Goal: Task Accomplishment & Management: Manage account settings

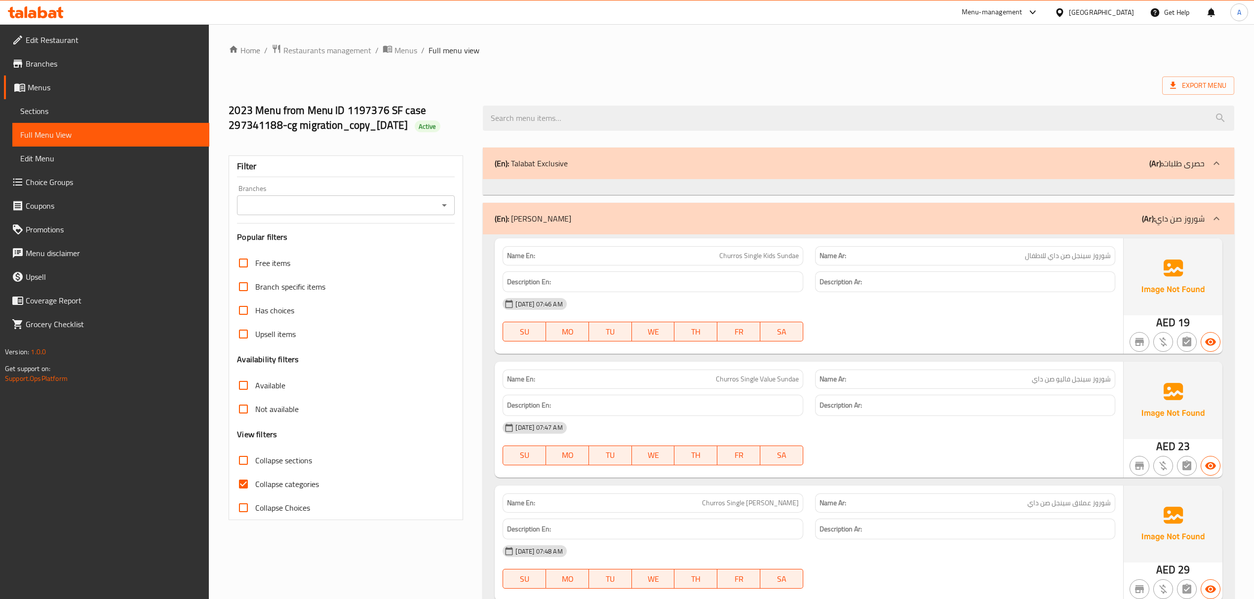
click at [56, 37] on span "Edit Restaurant" at bounding box center [114, 40] width 176 height 12
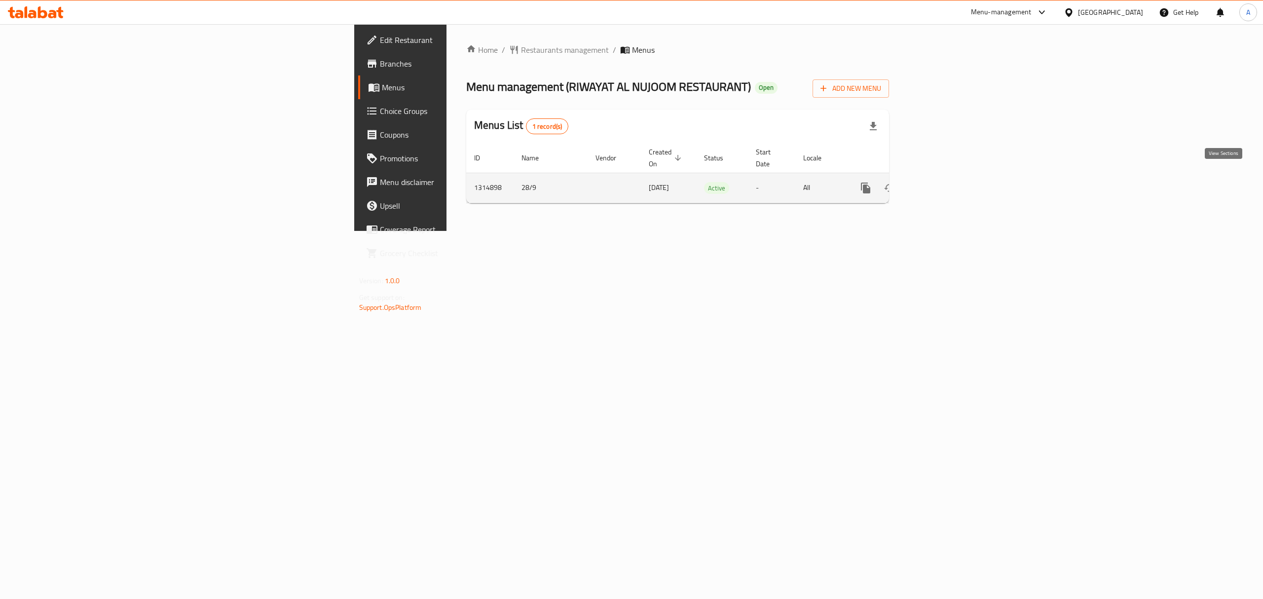
click at [949, 183] on link "enhanced table" at bounding box center [937, 188] width 24 height 24
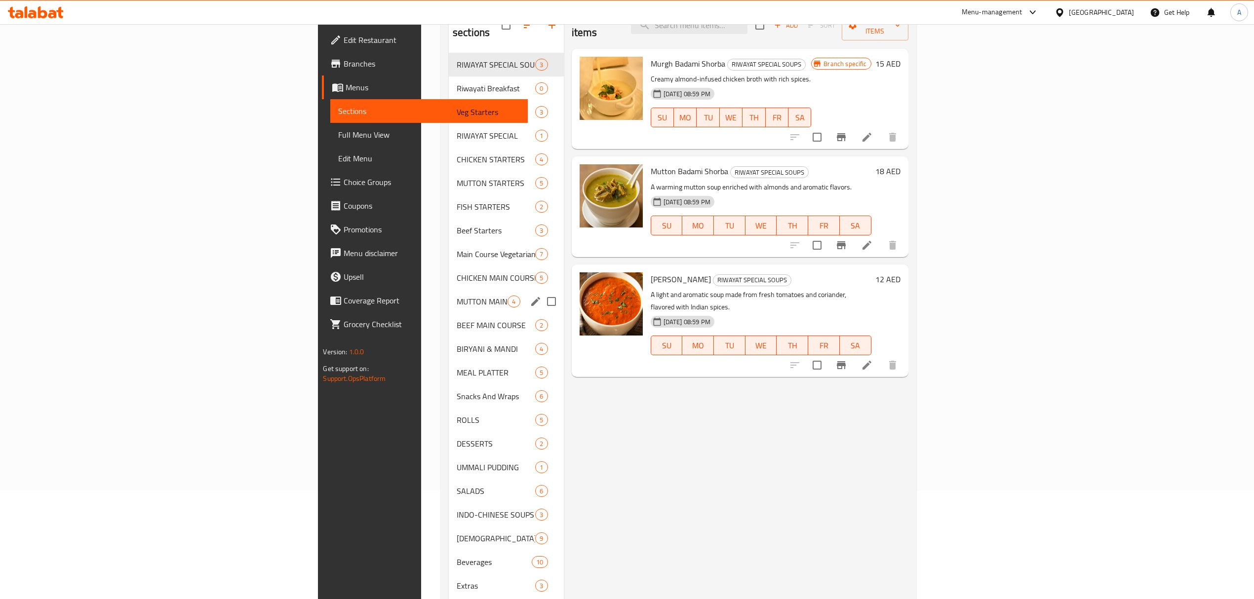
scroll to position [131, 0]
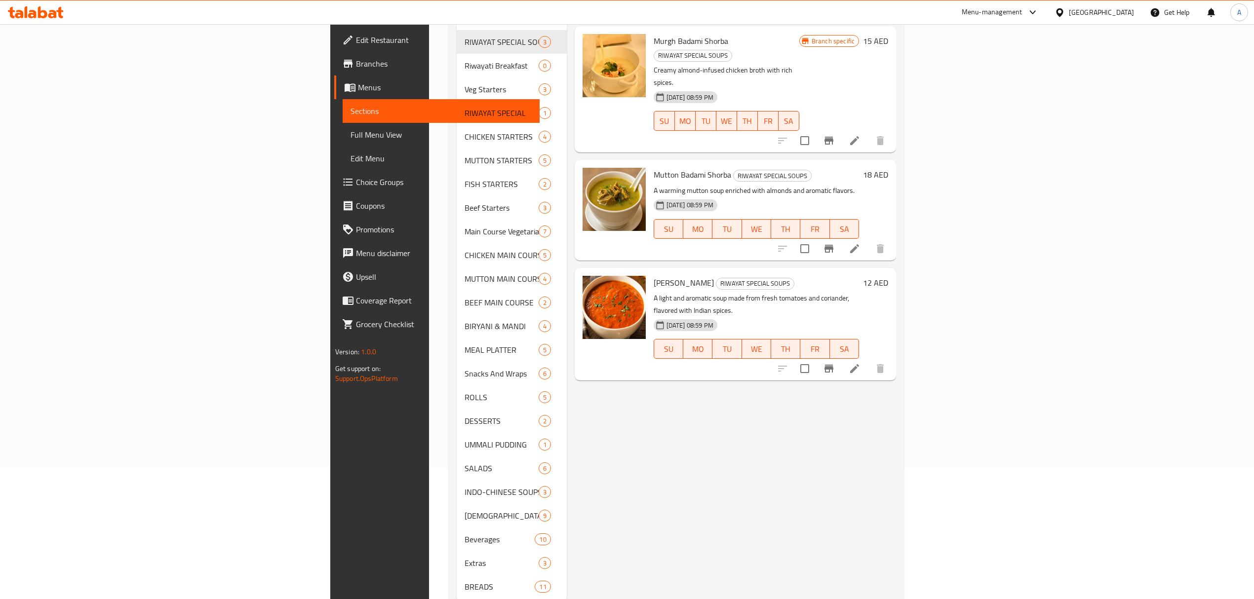
click at [567, 344] on div "Menu items Add Sort Manage items Murgh Badami Shorba RIWAYAT SPECIAL SOUPS Crea…" at bounding box center [731, 290] width 329 height 623
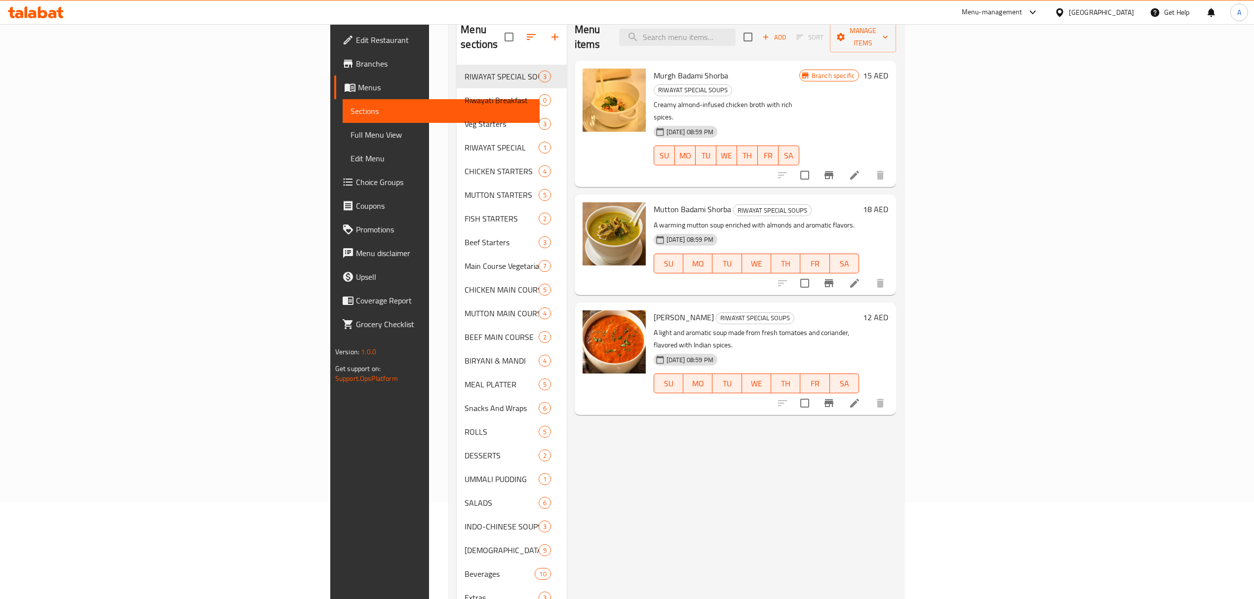
scroll to position [0, 0]
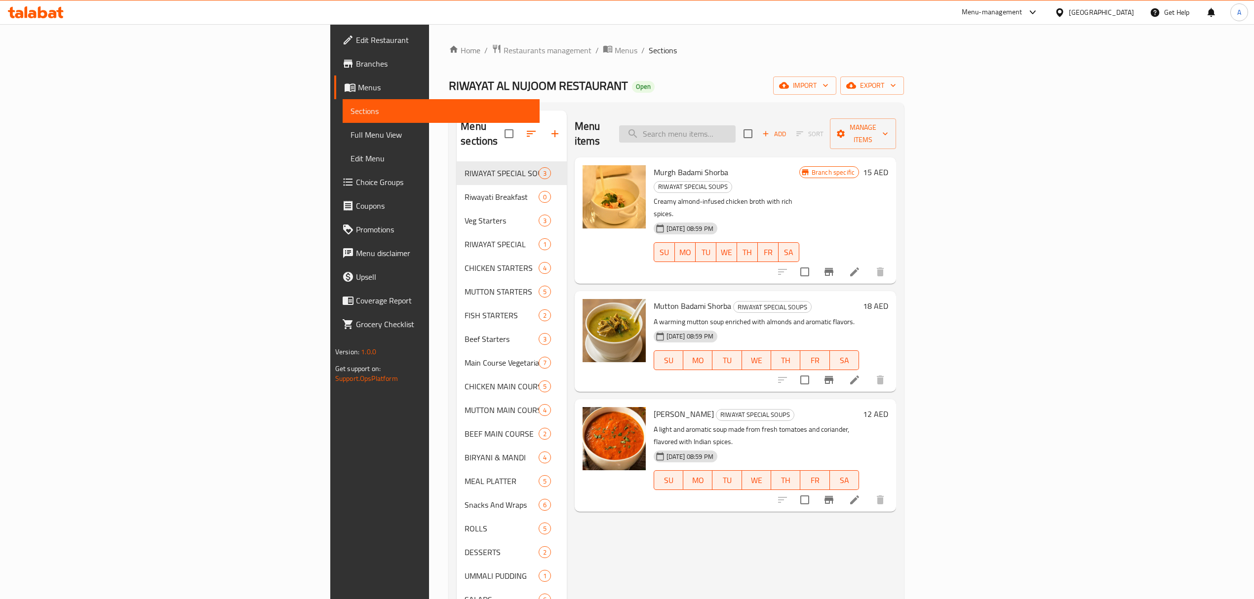
click at [735, 131] on input "search" at bounding box center [677, 133] width 116 height 17
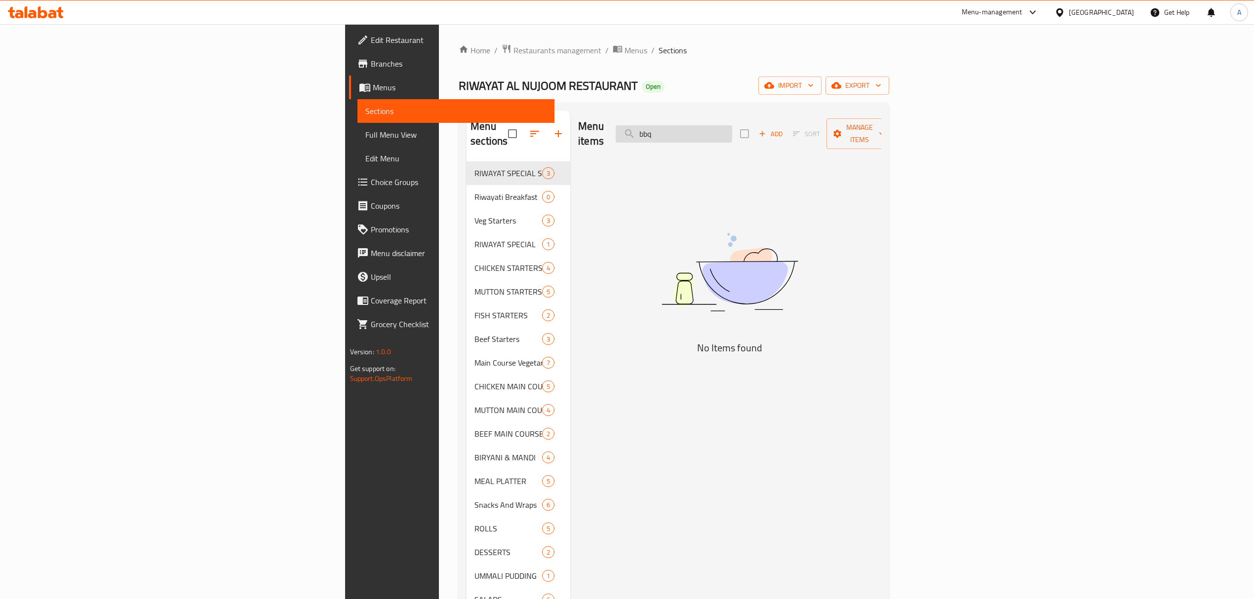
click at [732, 129] on input "bbq" at bounding box center [673, 133] width 116 height 17
type input "bbq"
click at [732, 134] on input "bbq" at bounding box center [673, 133] width 116 height 17
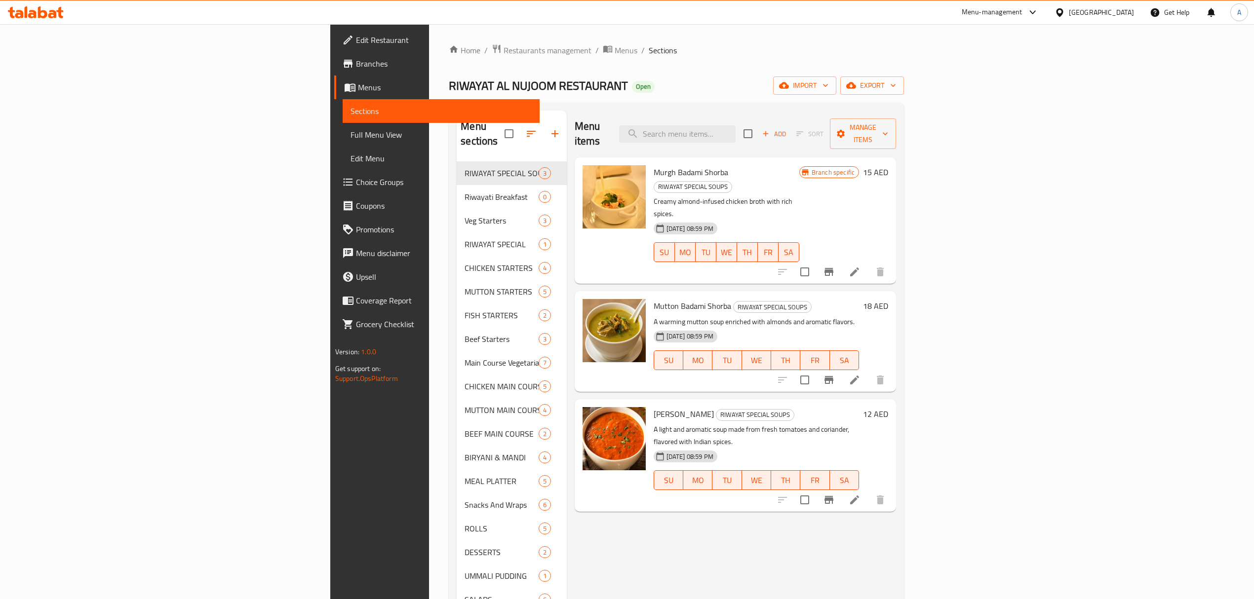
click at [429, 223] on div "Home / Restaurants management / Menus / Sections RIWAYAT AL NUJOOM RESTAURANT O…" at bounding box center [676, 392] width 495 height 737
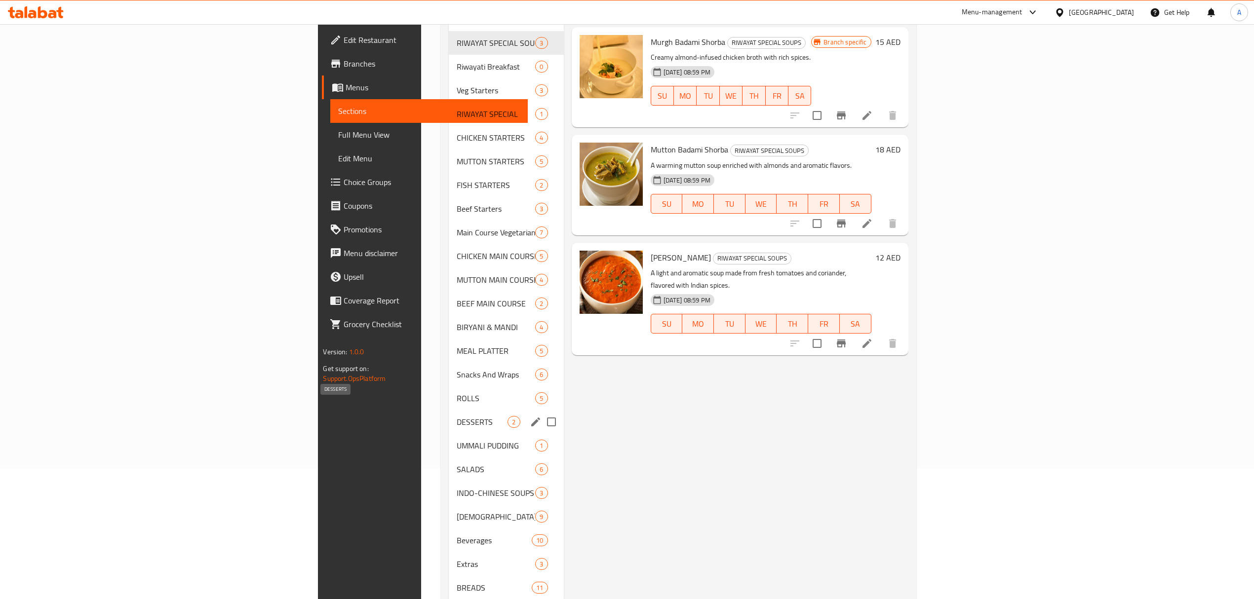
scroll to position [131, 0]
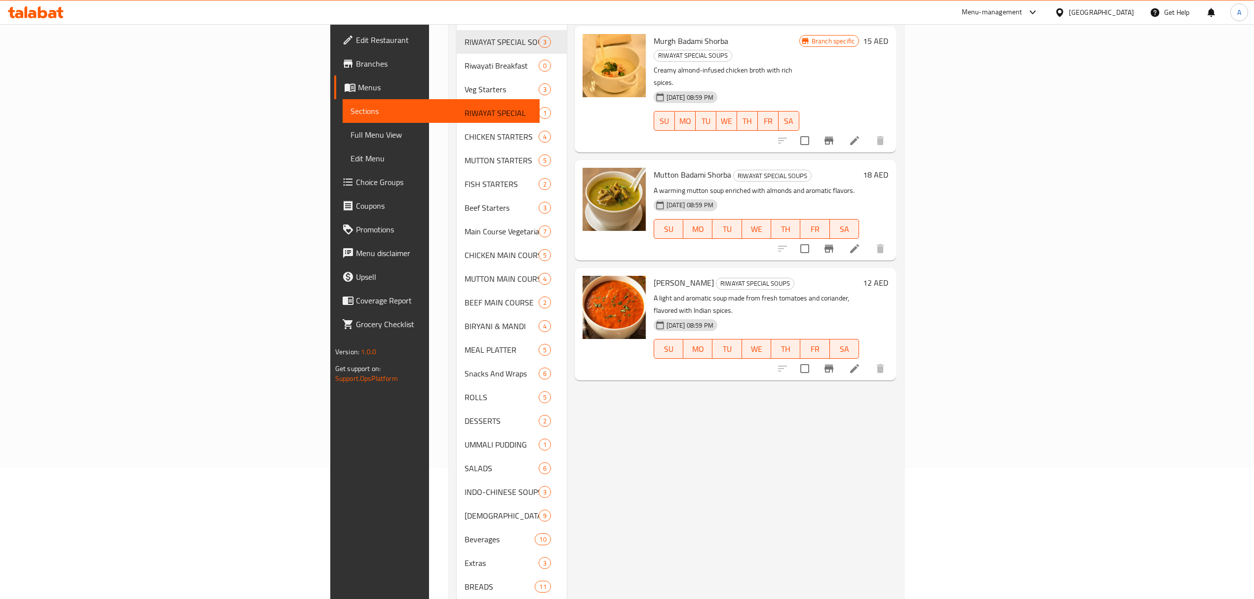
click at [356, 65] on span "Branches" at bounding box center [444, 64] width 176 height 12
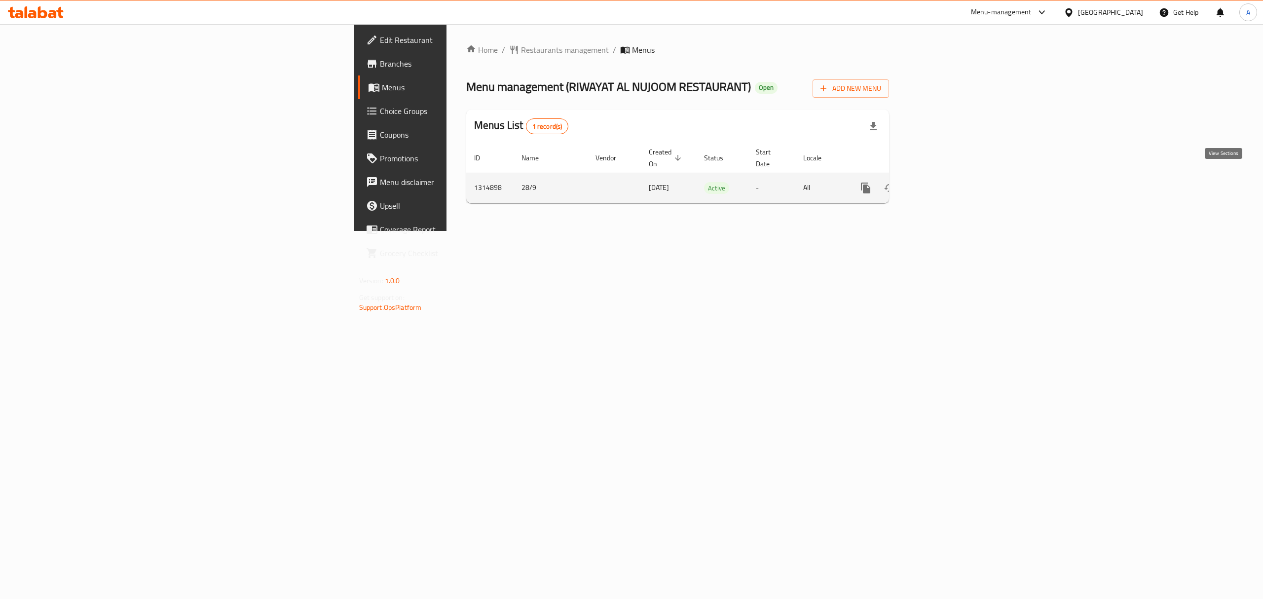
click at [949, 177] on link "enhanced table" at bounding box center [937, 188] width 24 height 24
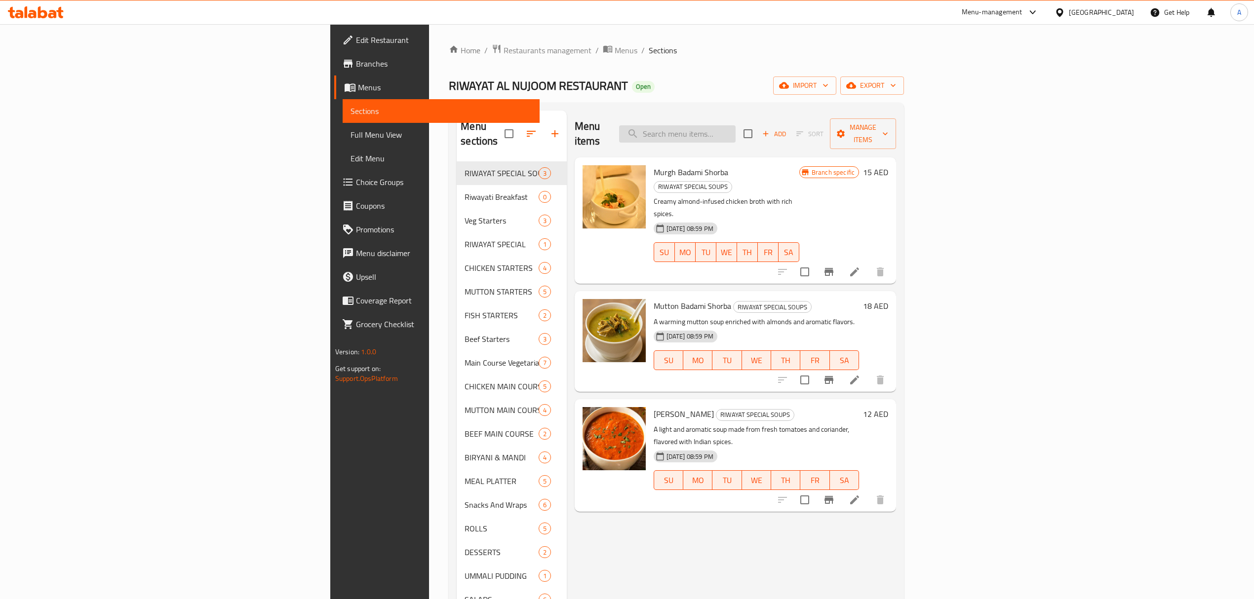
click at [735, 126] on input "search" at bounding box center [677, 133] width 116 height 17
paste input "Barbecue"
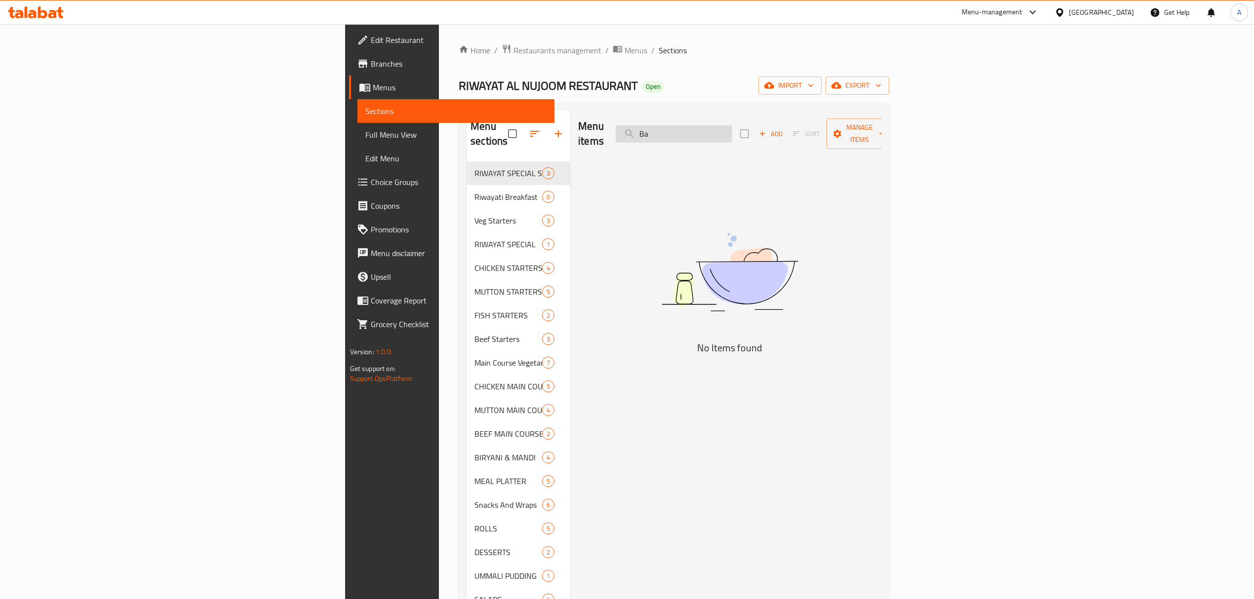
type input "B"
type input "b"
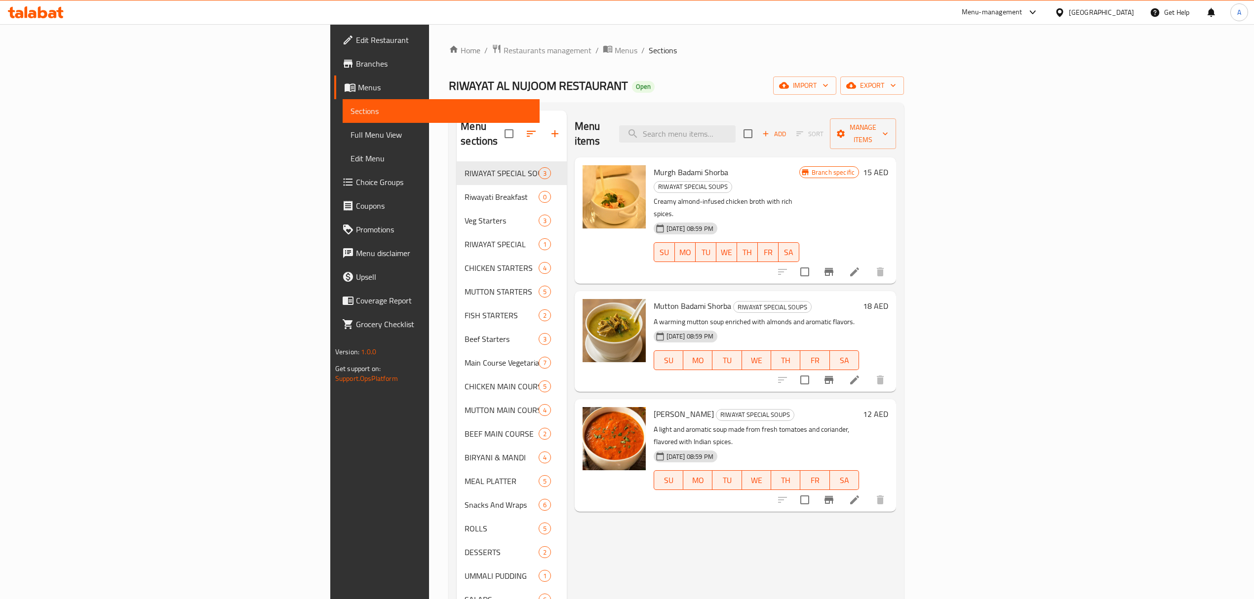
click at [646, 520] on div "Menu items Add Sort Manage items Murgh Badami Shorba RIWAYAT SPECIAL SOUPS Crea…" at bounding box center [731, 422] width 329 height 623
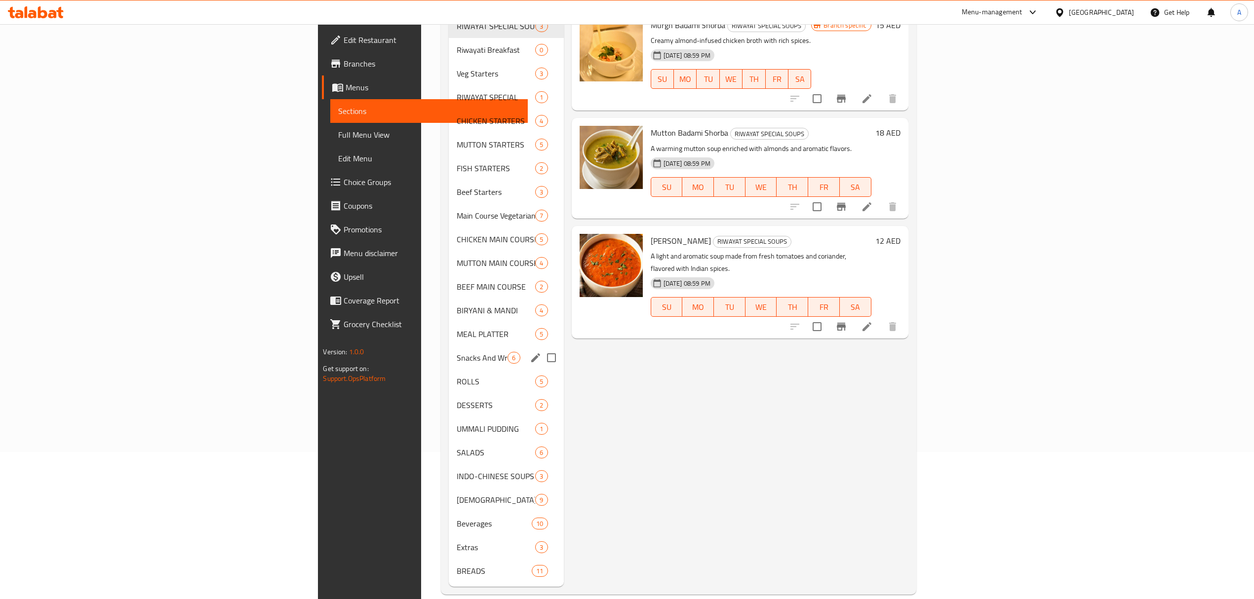
scroll to position [148, 0]
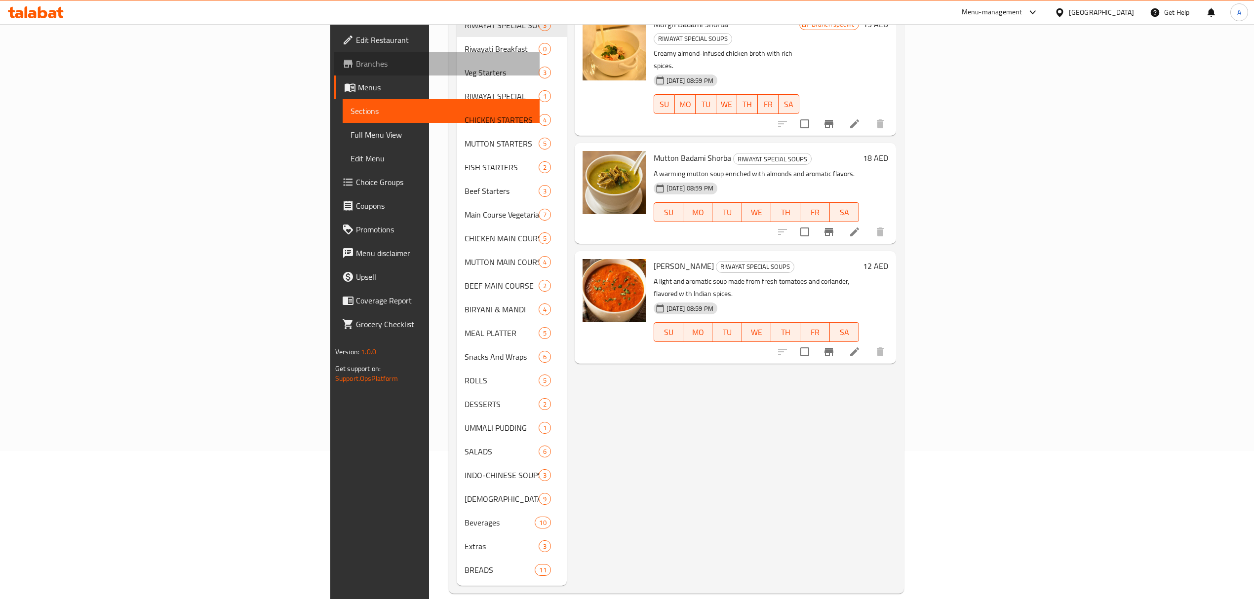
click at [356, 59] on span "Branches" at bounding box center [444, 64] width 176 height 12
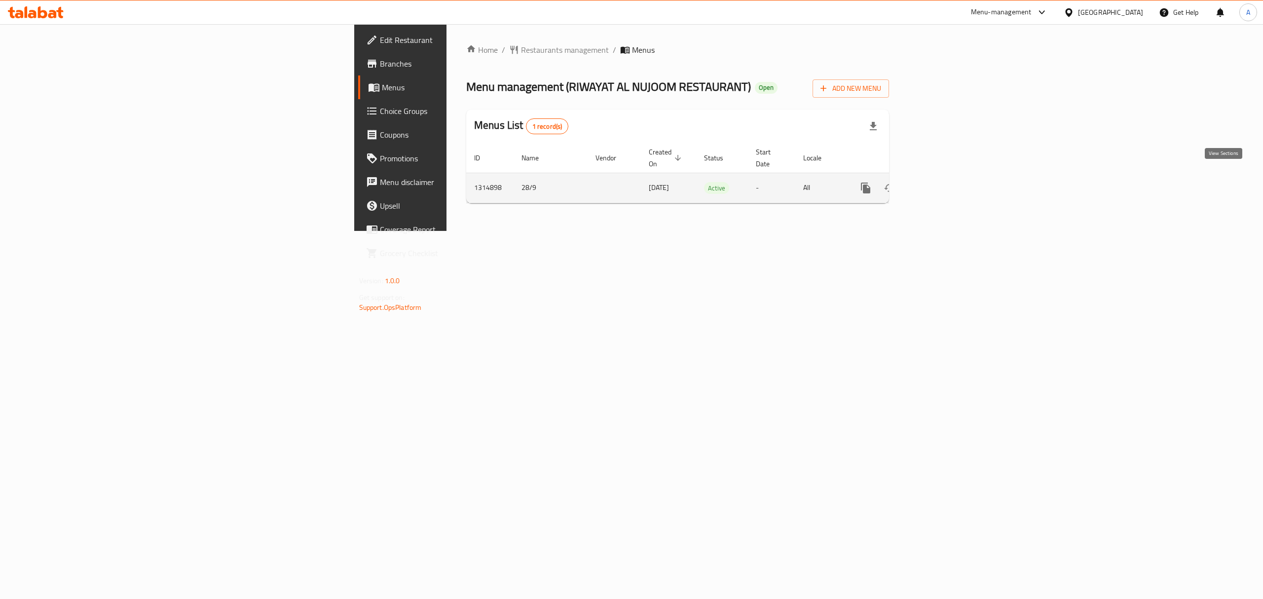
click at [949, 176] on link "enhanced table" at bounding box center [937, 188] width 24 height 24
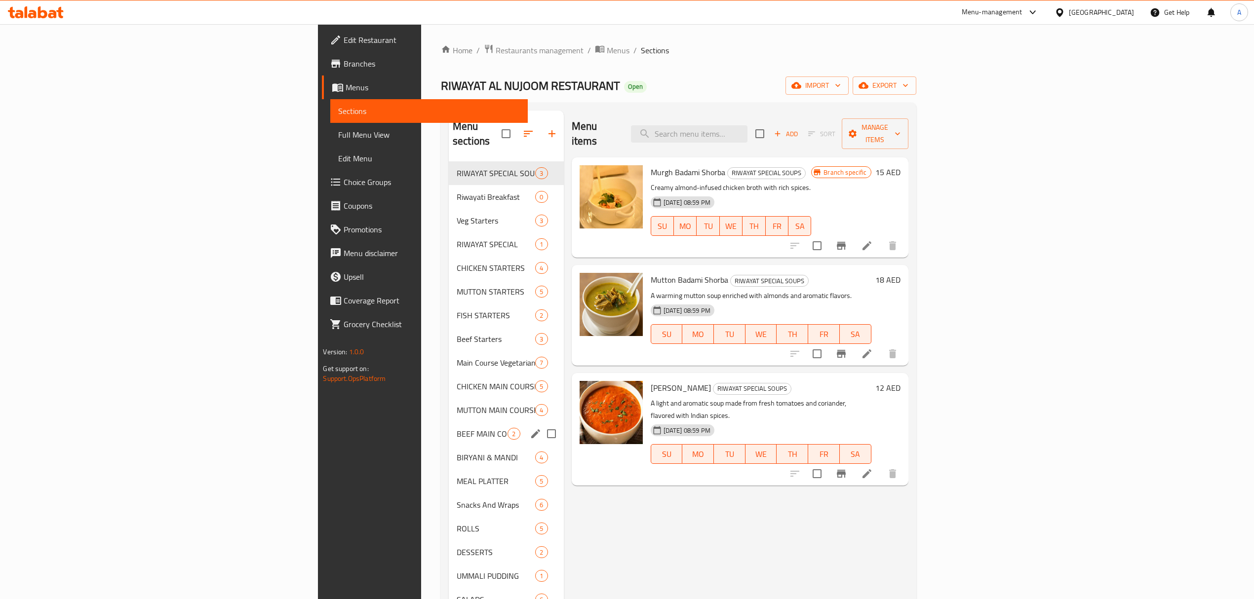
click at [449, 426] on div "BEEF MAIN COURSE 2" at bounding box center [506, 434] width 115 height 24
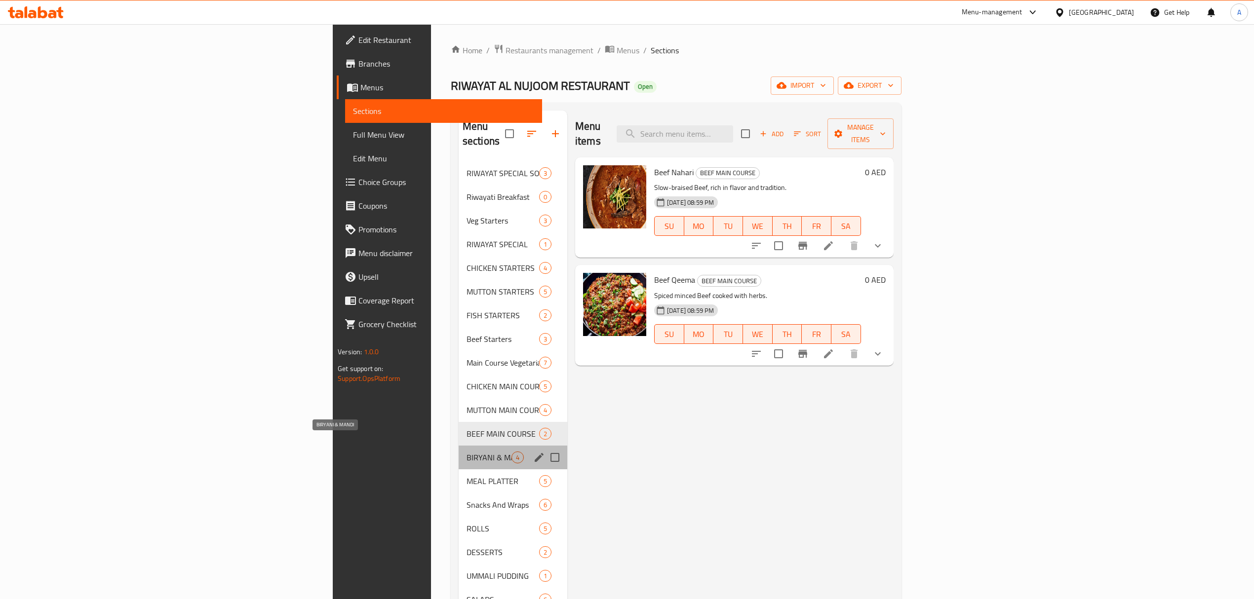
click at [466, 452] on span "BIRYANI & MANDI" at bounding box center [488, 458] width 45 height 12
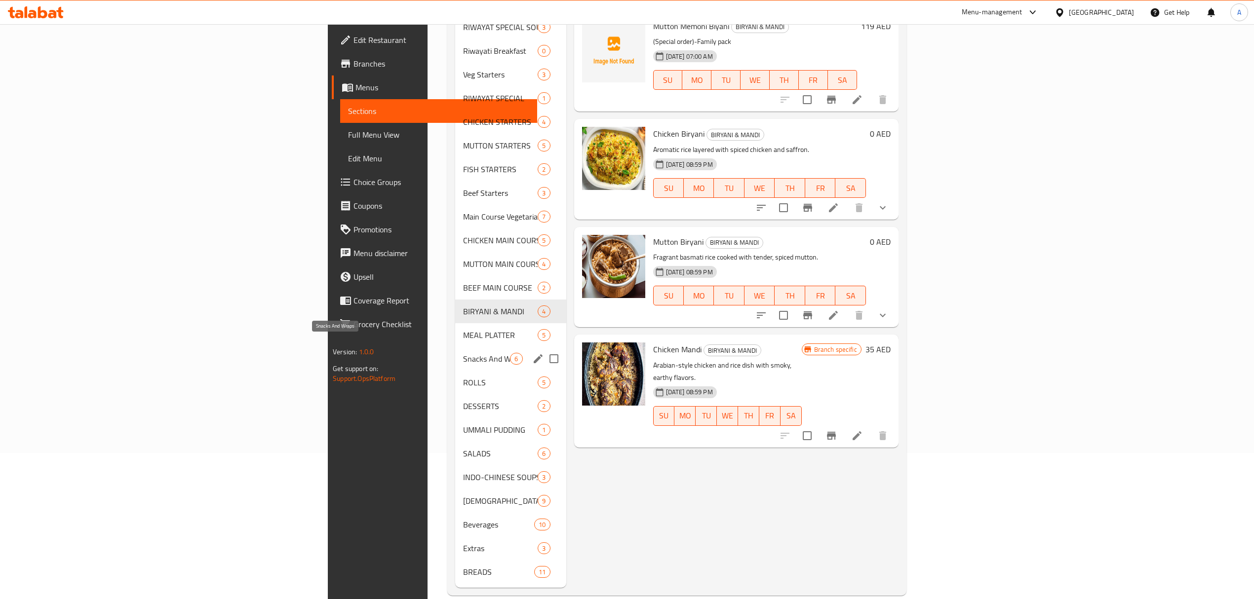
scroll to position [148, 0]
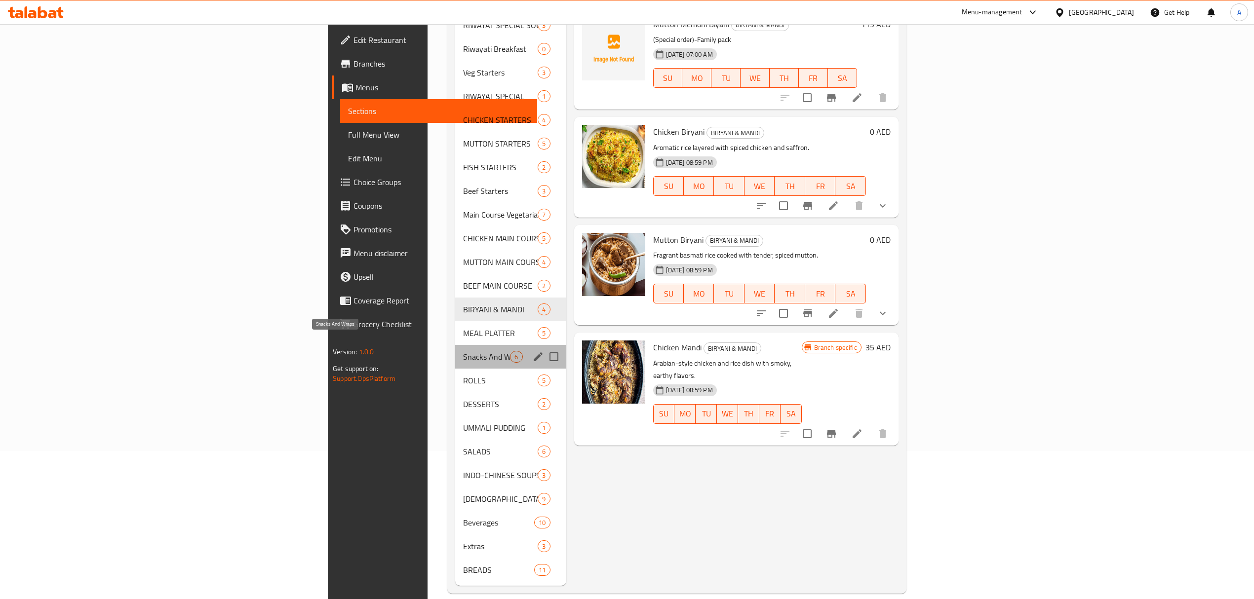
click at [463, 351] on span "Snacks And Wraps" at bounding box center [486, 357] width 47 height 12
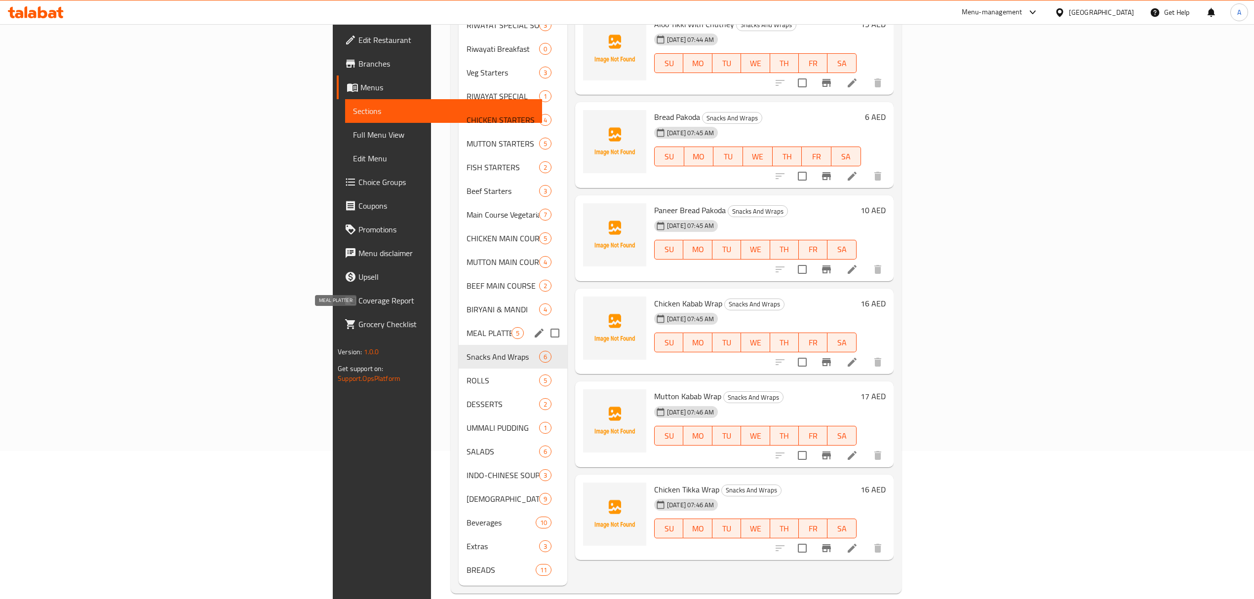
click at [466, 327] on span "MEAL PLATTER" at bounding box center [488, 333] width 45 height 12
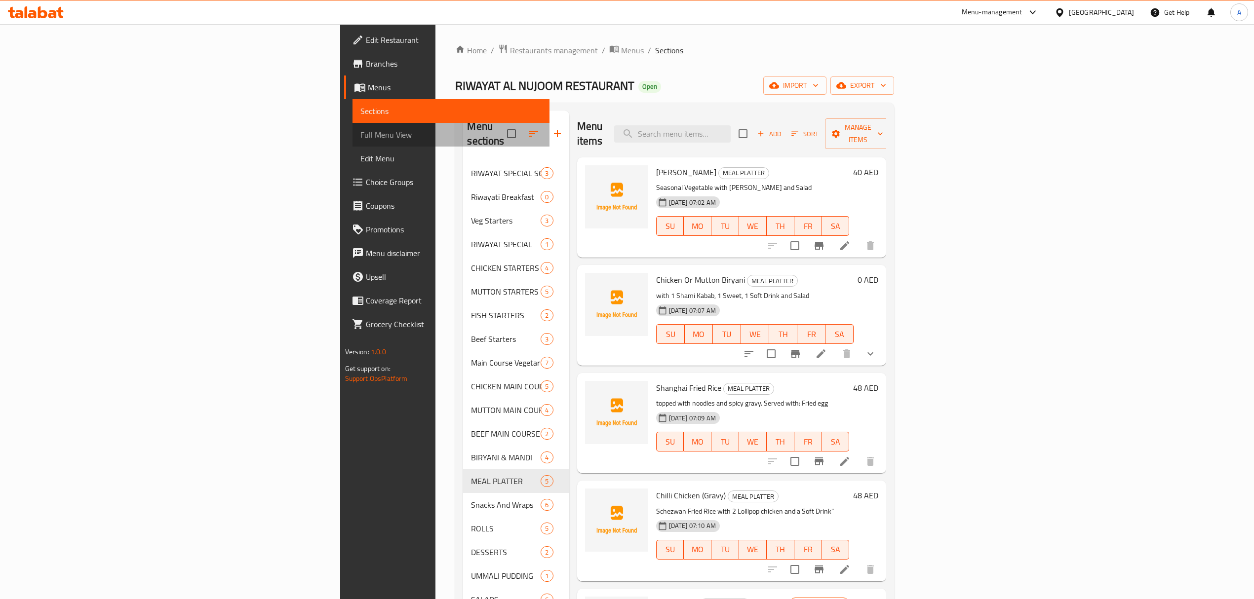
click at [360, 134] on span "Full Menu View" at bounding box center [450, 135] width 181 height 12
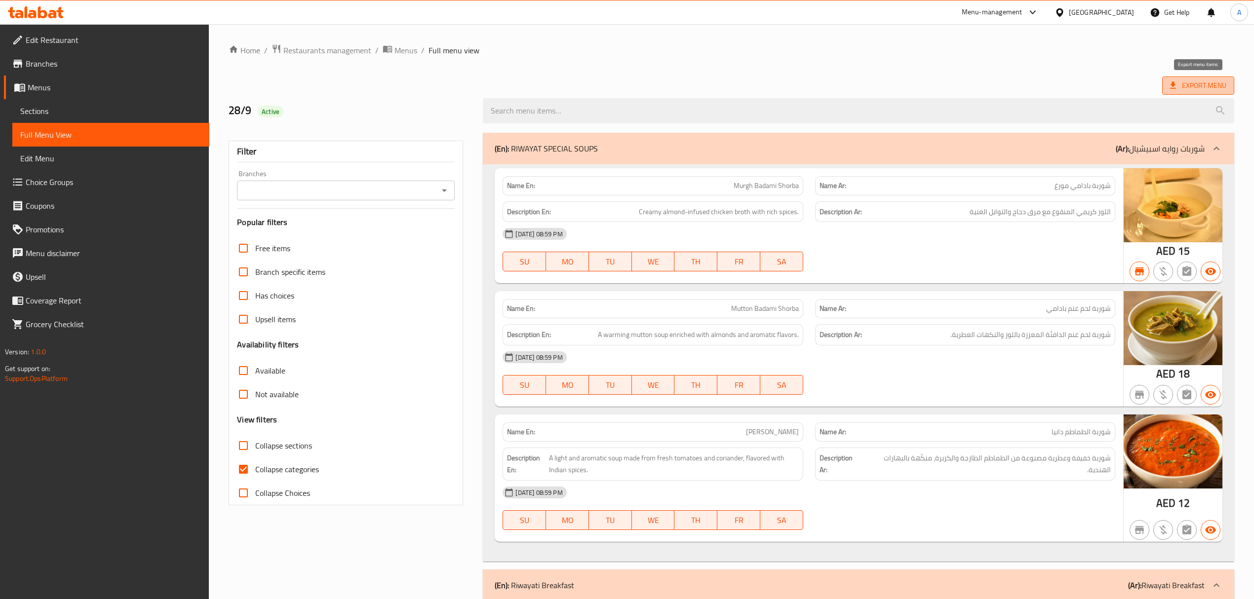
click at [1179, 87] on span "Export Menu" at bounding box center [1198, 85] width 56 height 12
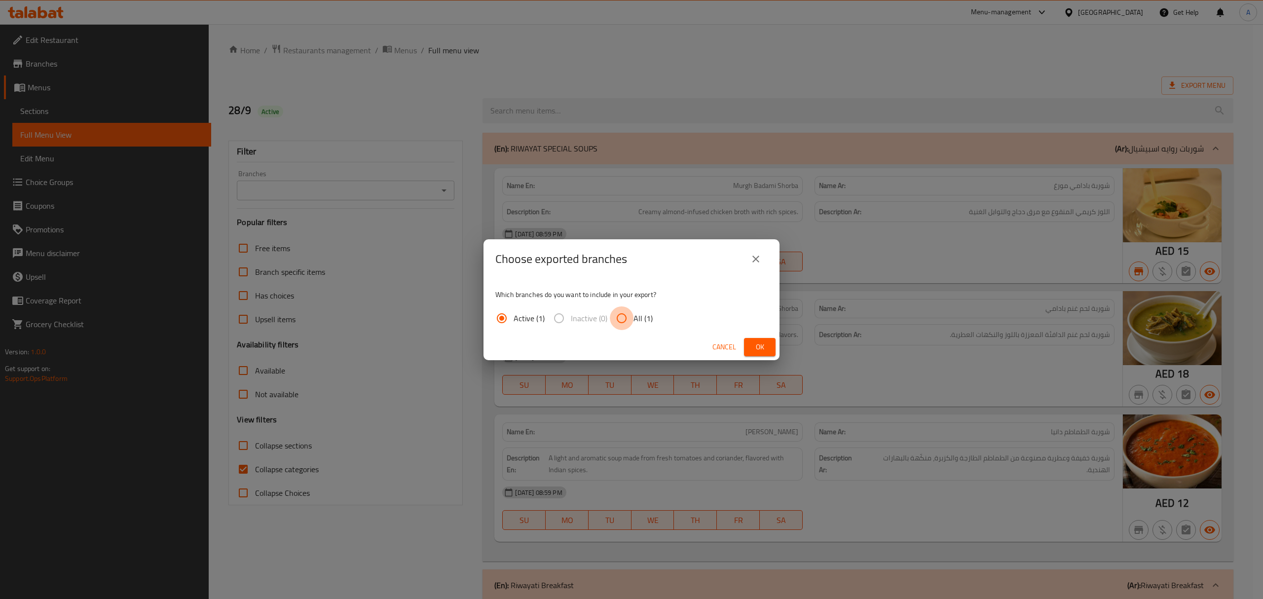
click at [626, 306] on input "All (1)" at bounding box center [622, 318] width 24 height 24
radio input "true"
click at [755, 349] on span "Ok" at bounding box center [760, 347] width 16 height 12
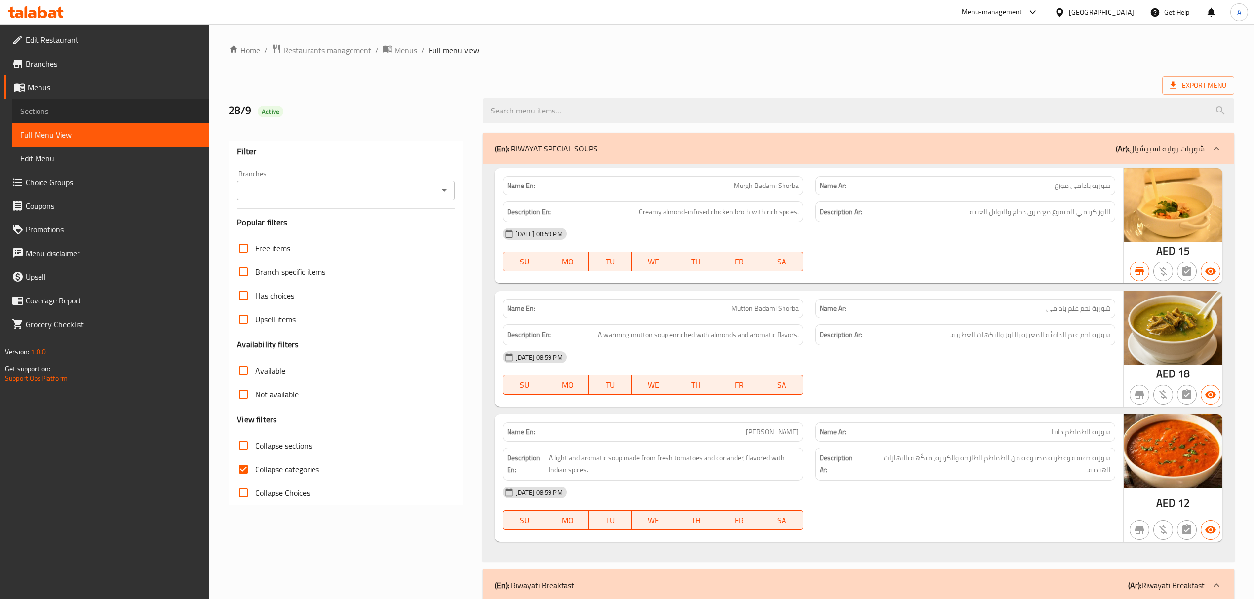
click at [87, 108] on span "Sections" at bounding box center [110, 111] width 181 height 12
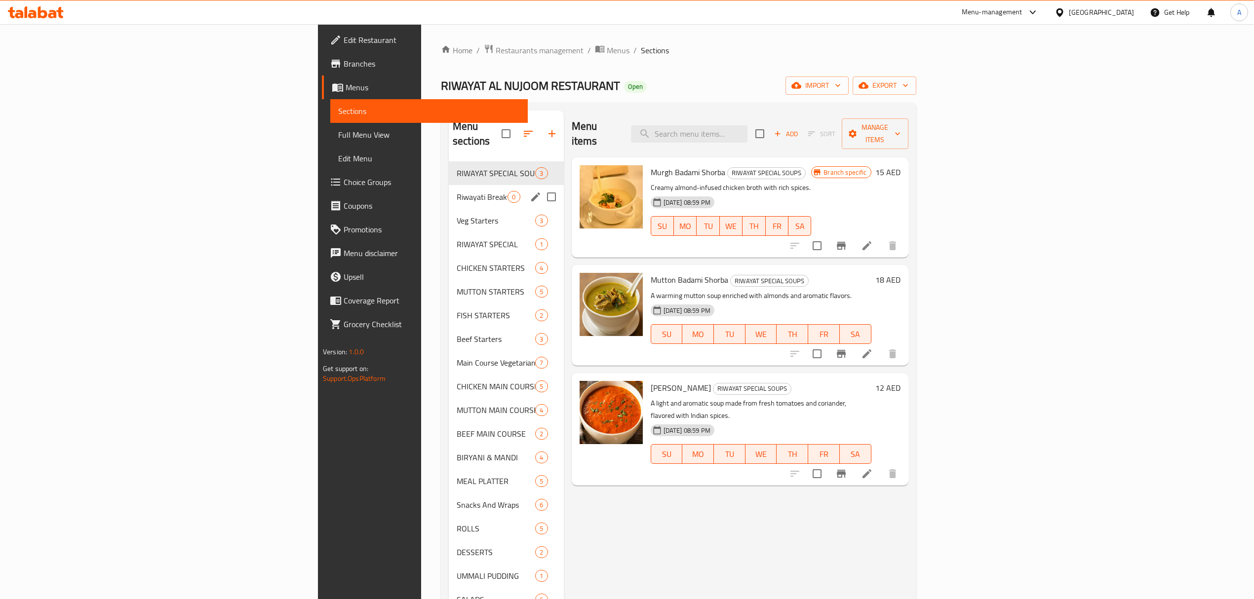
click at [457, 191] on span "Riwayati Breakfast" at bounding box center [482, 197] width 51 height 12
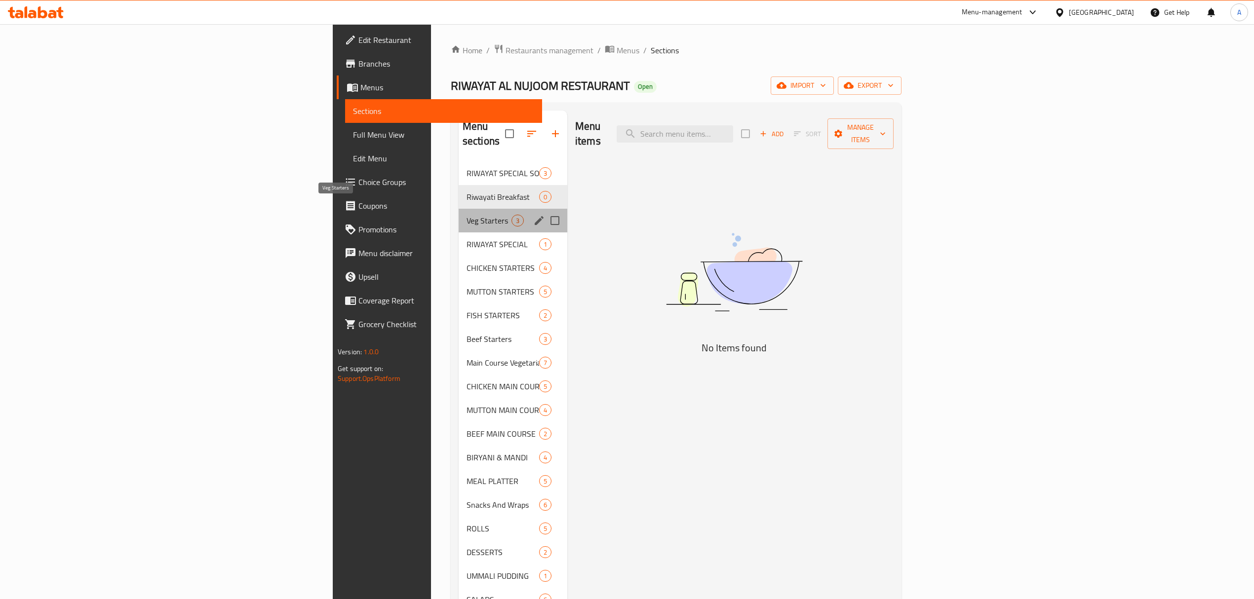
click at [466, 215] on span "Veg Starters" at bounding box center [488, 221] width 45 height 12
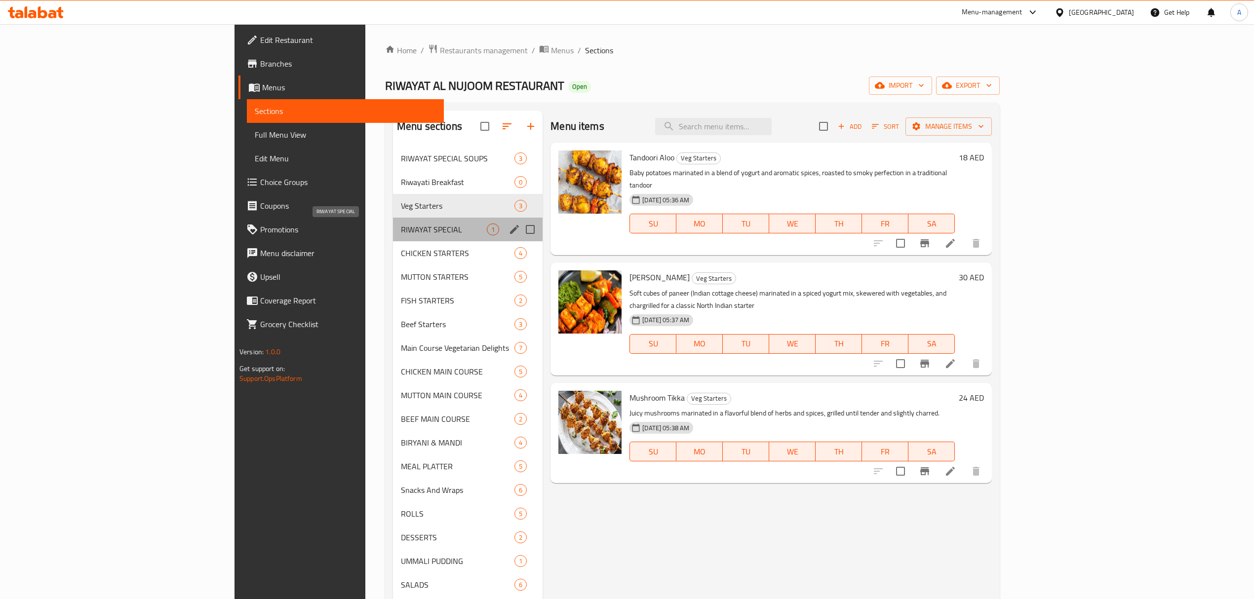
click at [401, 235] on span "RIWAYAT SPECIAL" at bounding box center [444, 230] width 86 height 12
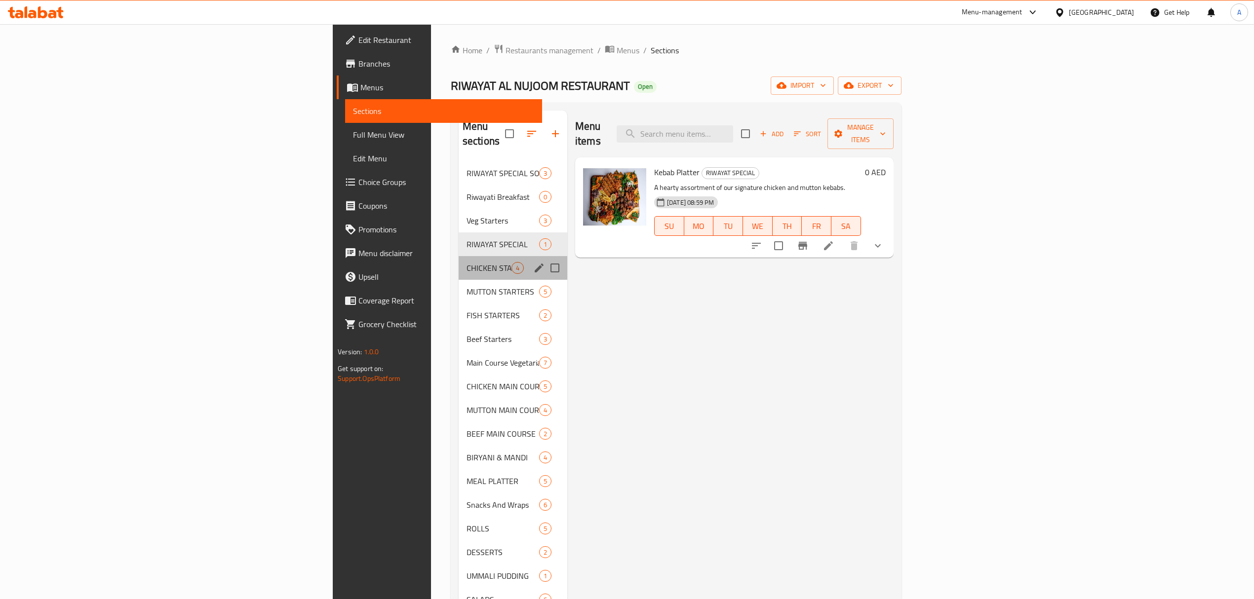
click at [458, 256] on div "CHICKEN STARTERS 4" at bounding box center [512, 268] width 109 height 24
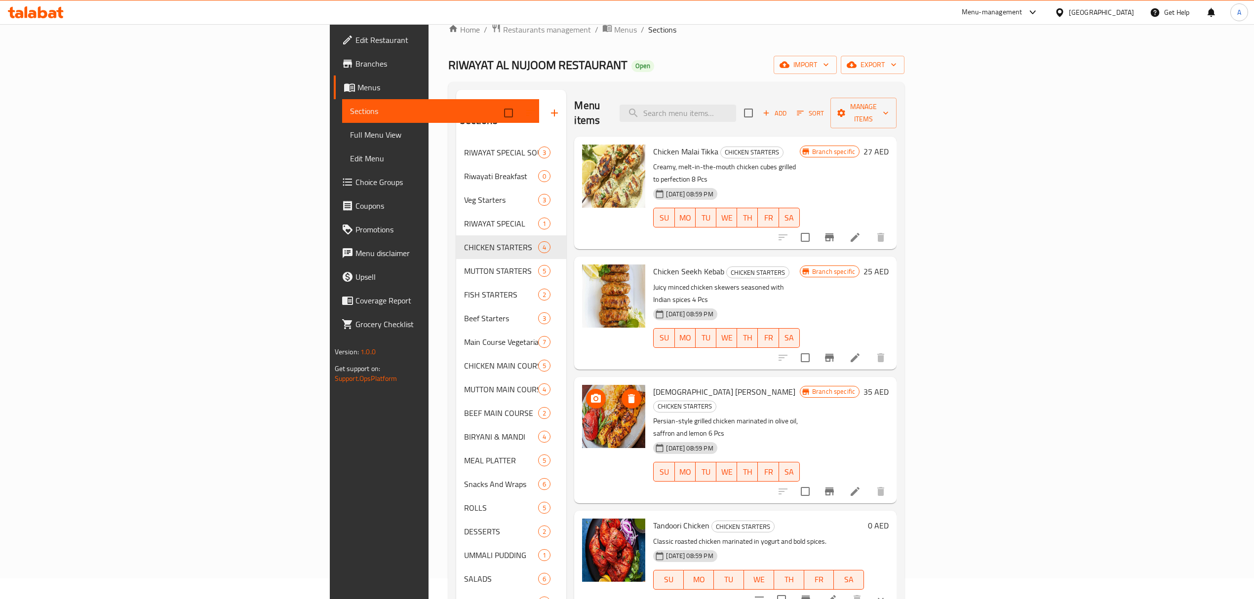
scroll to position [16, 0]
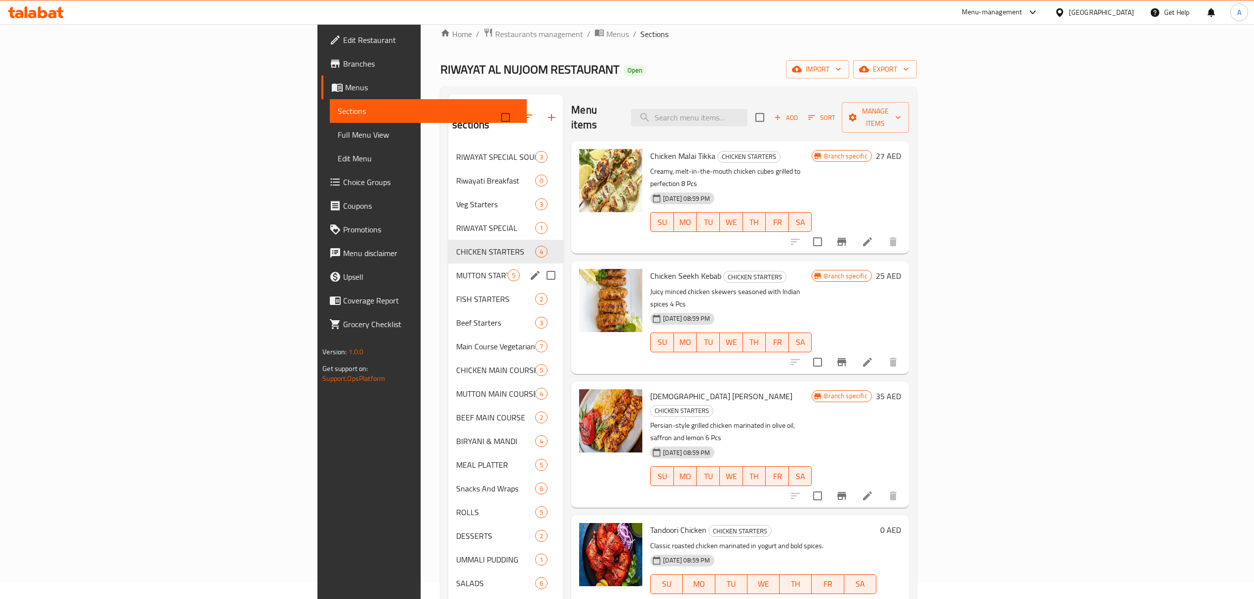
click at [448, 269] on div "MUTTON STARTERS 5" at bounding box center [505, 276] width 115 height 24
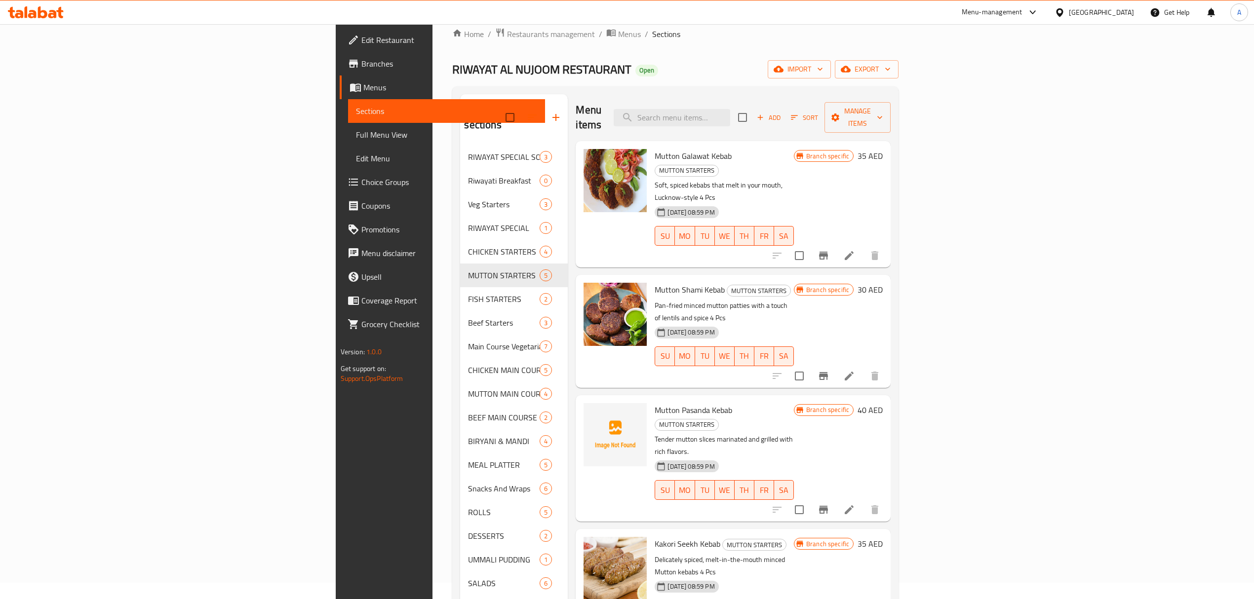
scroll to position [148, 0]
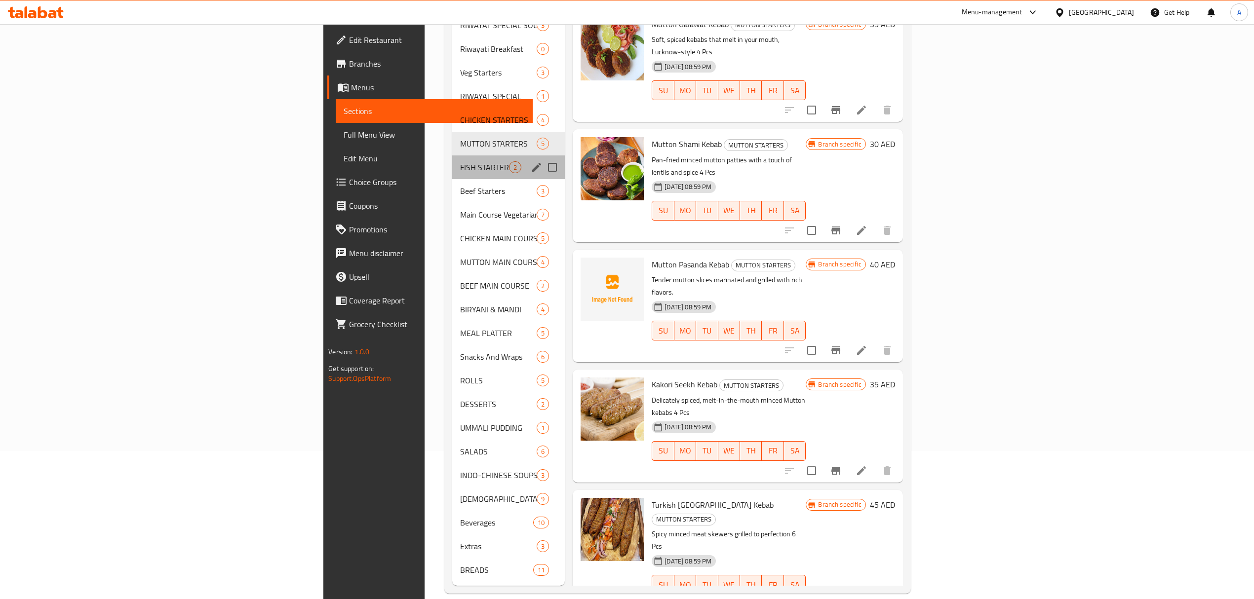
click at [452, 155] on div "FISH STARTERS 2" at bounding box center [508, 167] width 113 height 24
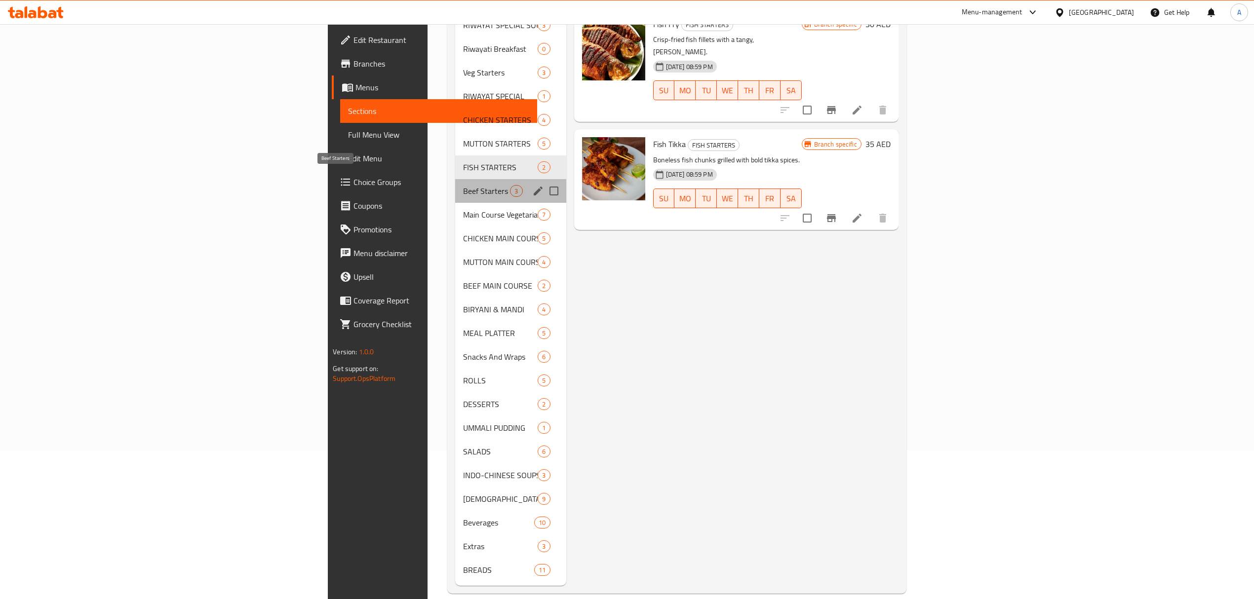
click at [463, 185] on span "Beef Starters" at bounding box center [486, 191] width 47 height 12
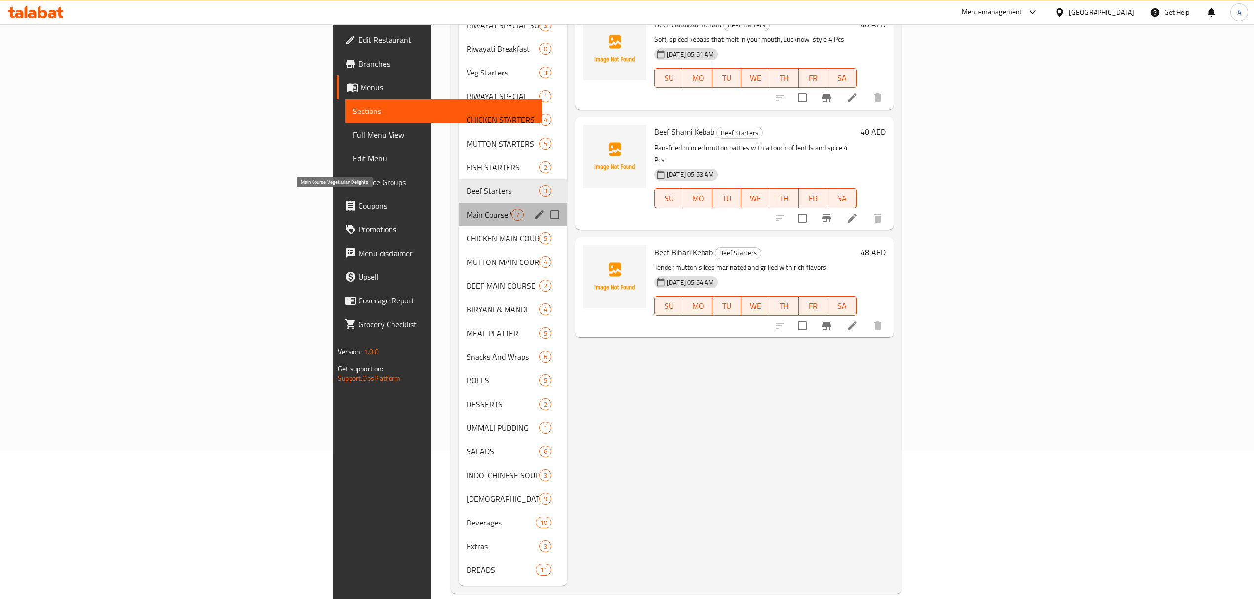
click at [466, 209] on span "Main Course Vegetarian Delights" at bounding box center [488, 215] width 45 height 12
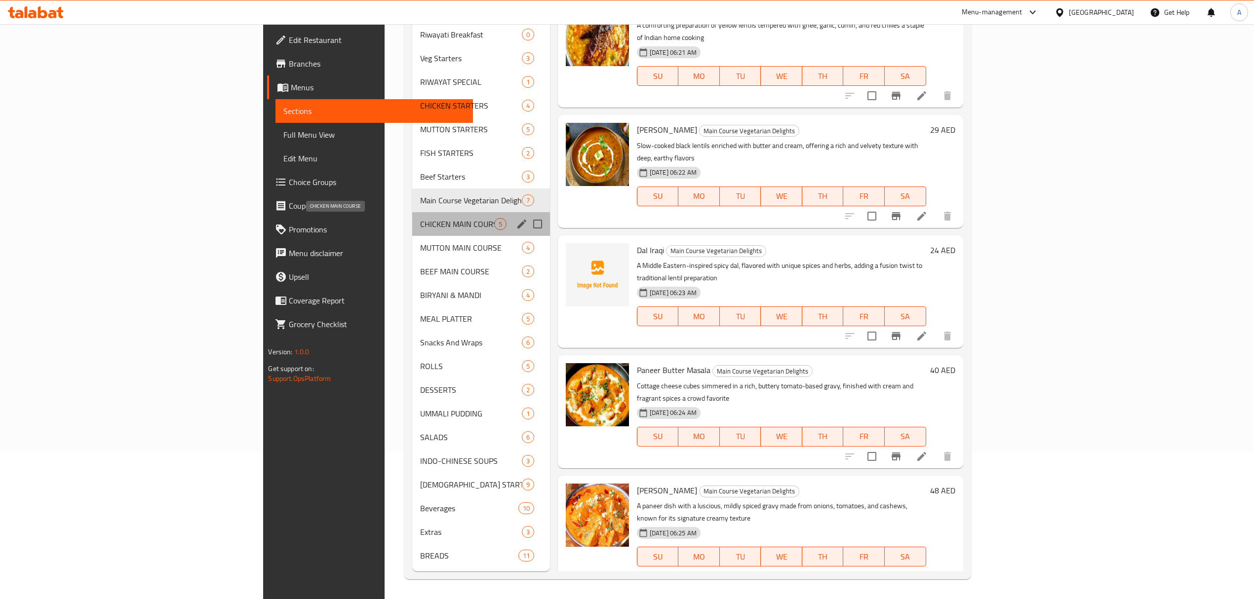
click at [420, 220] on span "CHICKEN MAIN COURSE" at bounding box center [457, 224] width 74 height 12
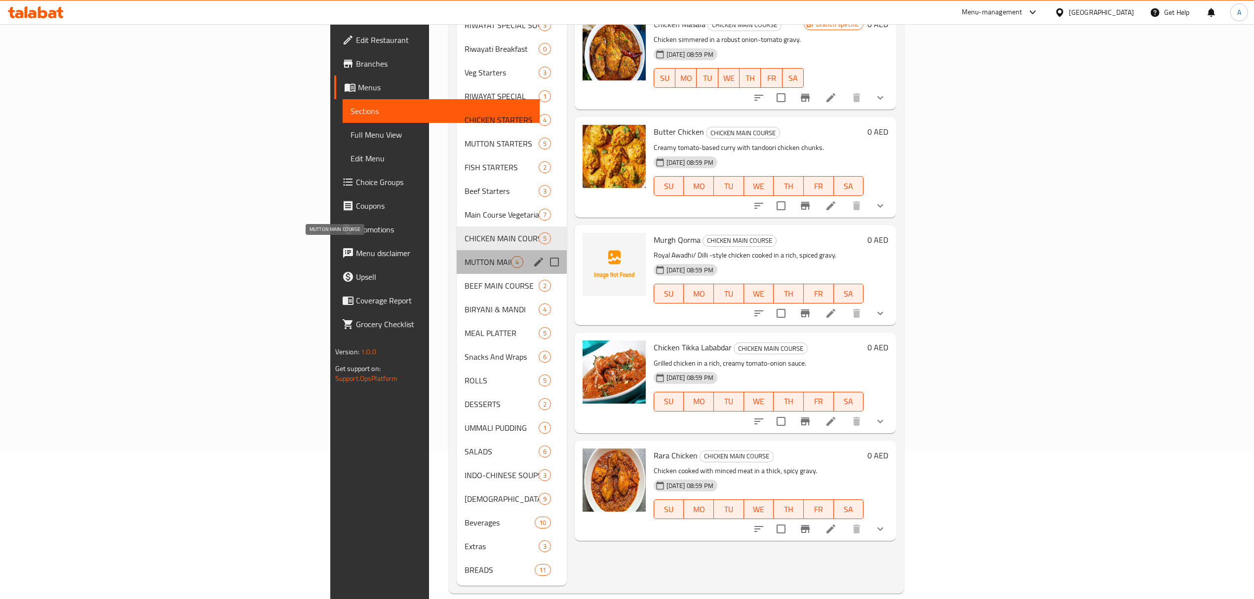
click at [464, 256] on span "MUTTON MAIN COURSE" at bounding box center [487, 262] width 46 height 12
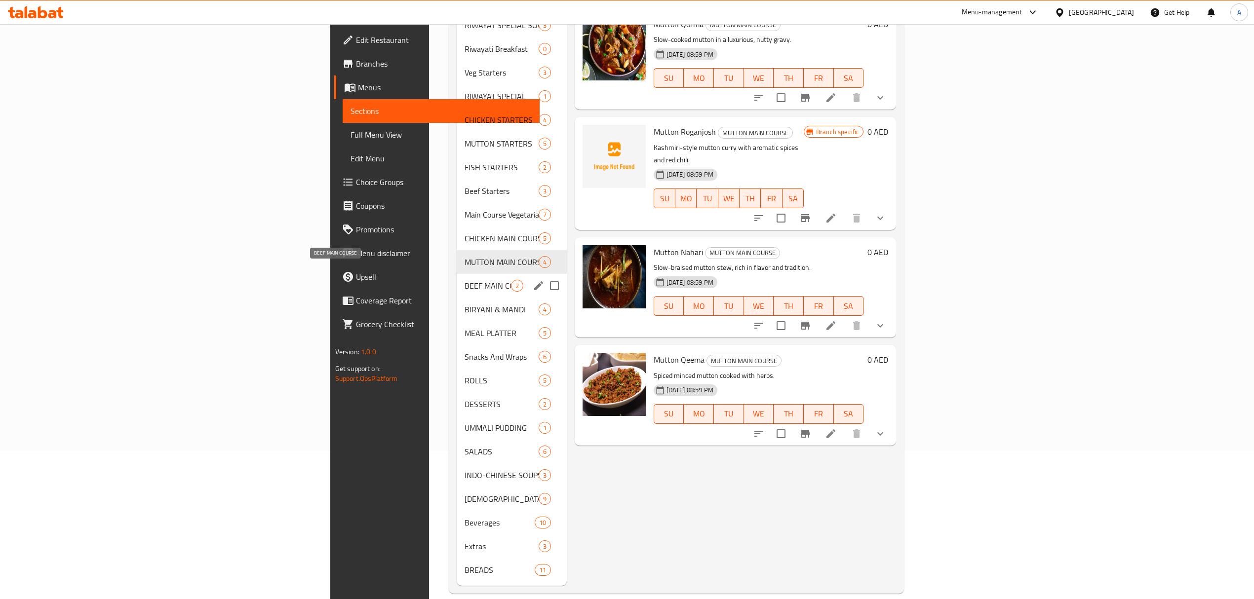
click at [464, 280] on span "BEEF MAIN COURSE" at bounding box center [487, 286] width 46 height 12
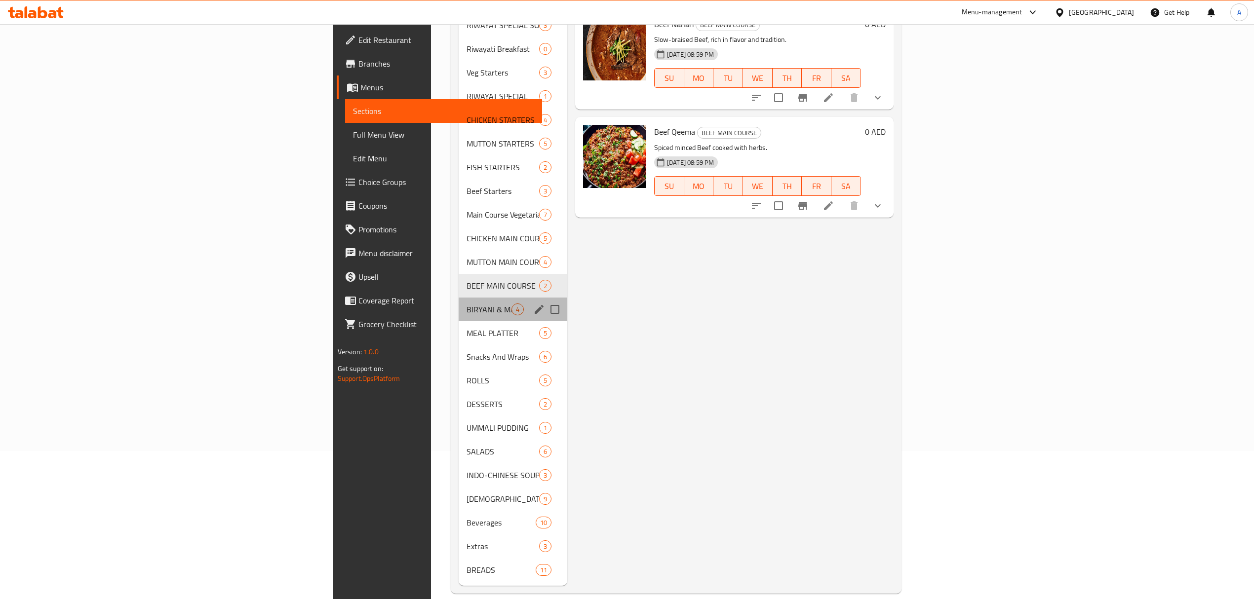
click at [458, 302] on div "BIRYANI & MANDI 4" at bounding box center [512, 310] width 109 height 24
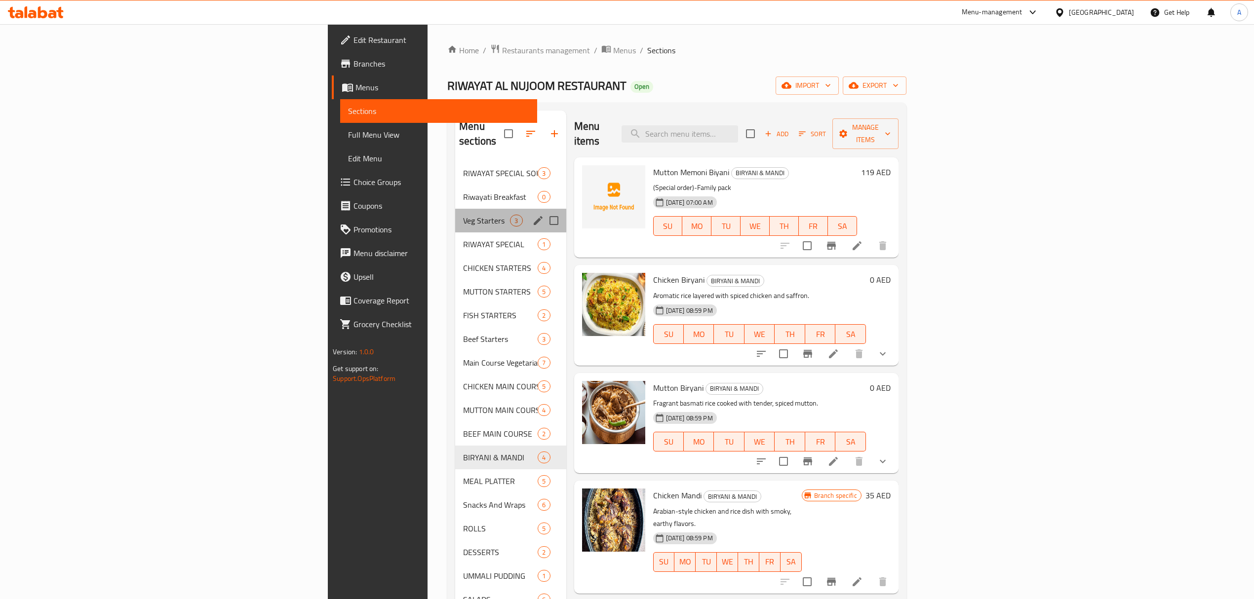
click at [455, 212] on div "Veg Starters 3" at bounding box center [510, 221] width 111 height 24
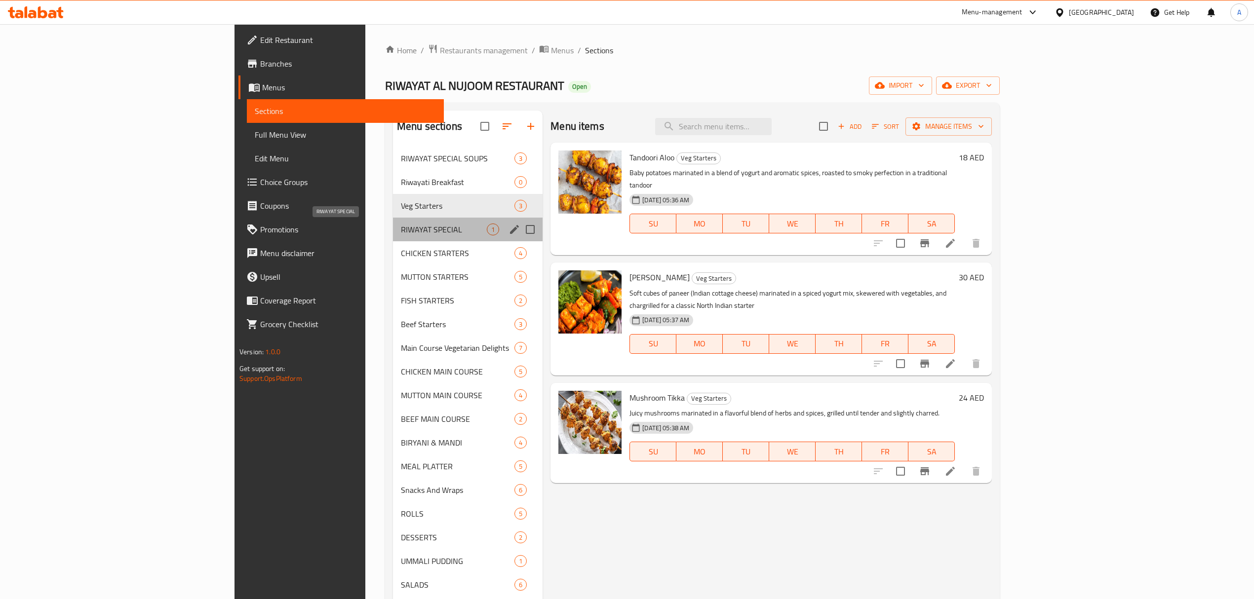
click at [401, 224] on span "RIWAYAT SPECIAL" at bounding box center [444, 230] width 86 height 12
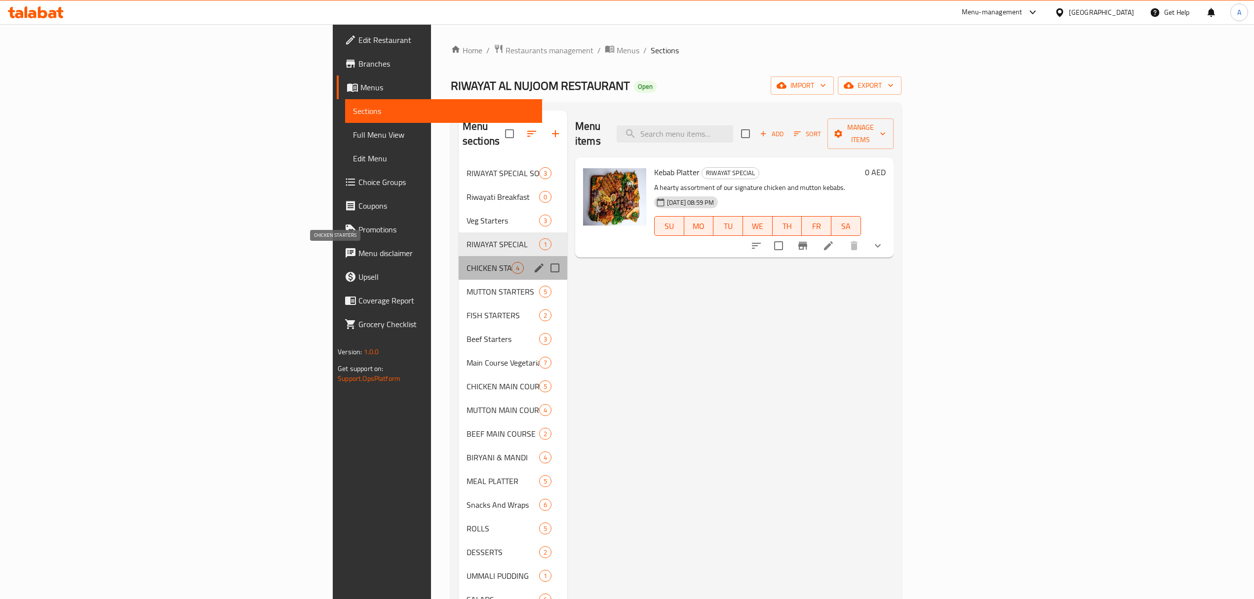
click at [466, 262] on span "CHICKEN STARTERS" at bounding box center [488, 268] width 45 height 12
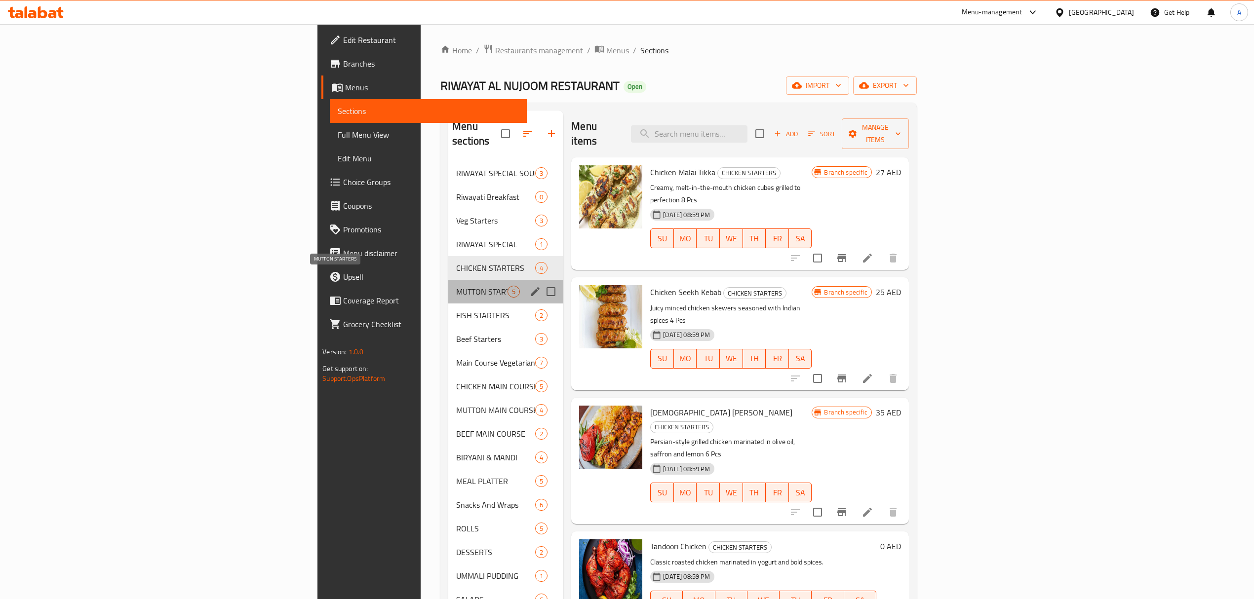
click at [456, 286] on span "MUTTON STARTERS" at bounding box center [481, 292] width 51 height 12
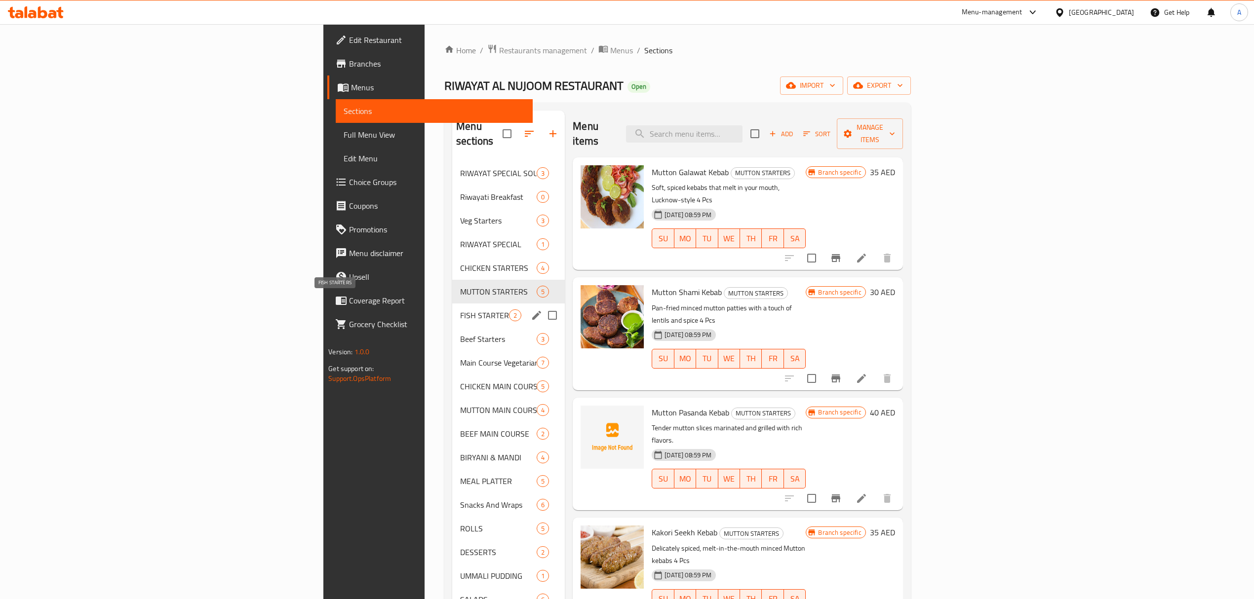
click at [460, 309] on span "FISH STARTERS" at bounding box center [484, 315] width 49 height 12
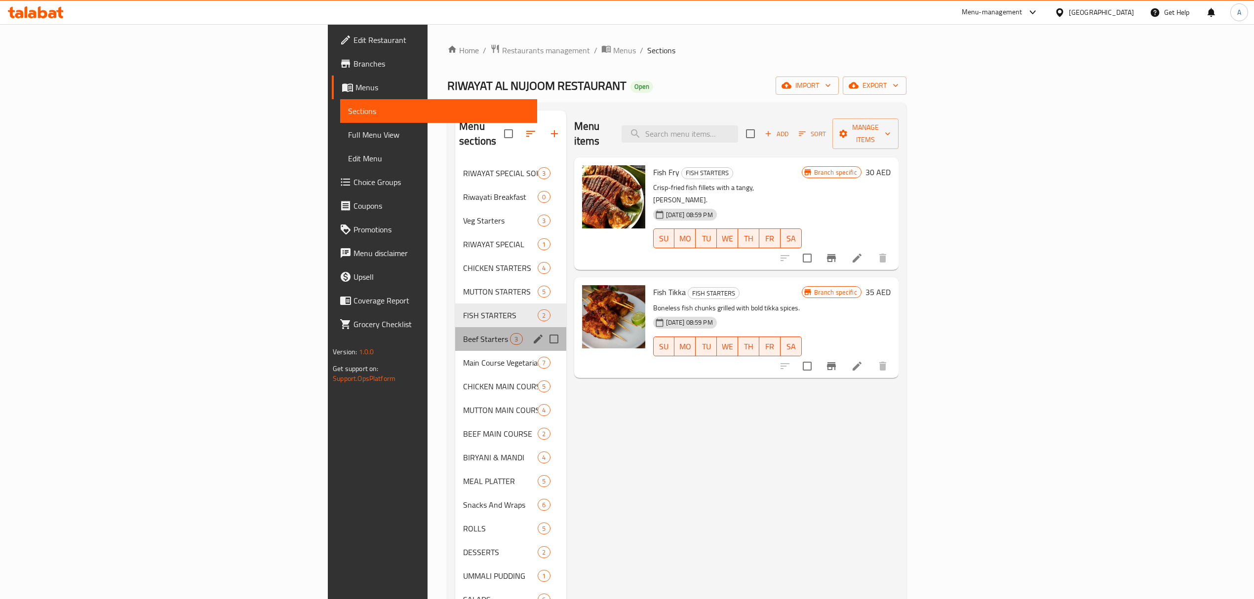
click at [455, 327] on div "Beef Starters 3" at bounding box center [510, 339] width 111 height 24
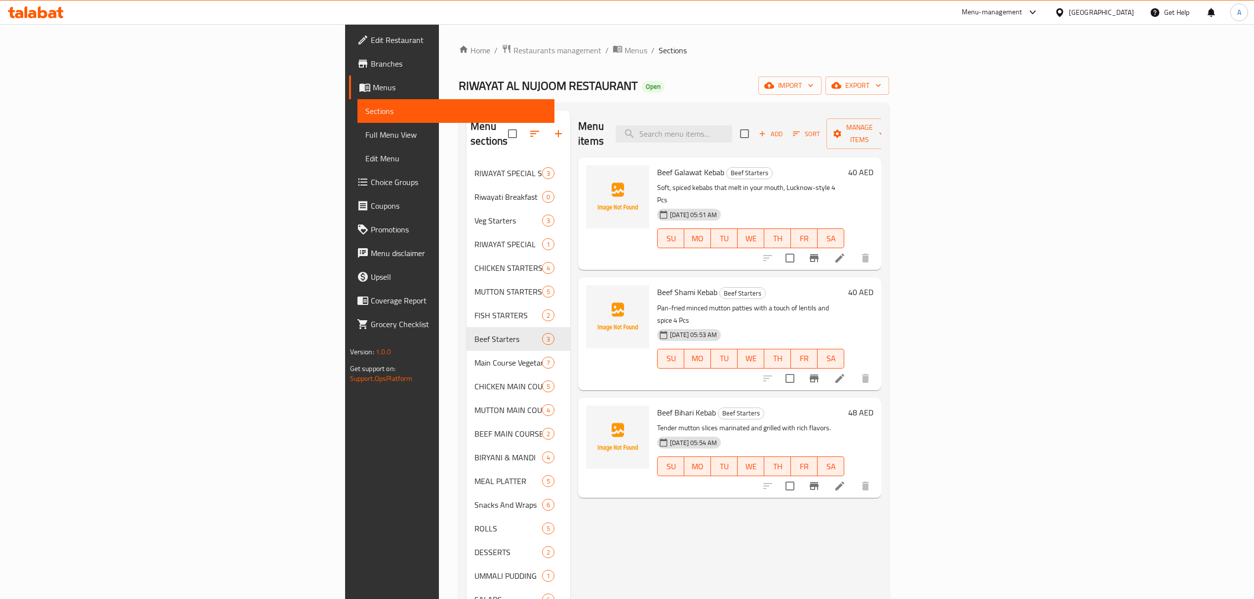
click at [1110, 12] on div "[GEOGRAPHIC_DATA]" at bounding box center [1101, 12] width 65 height 11
click at [1055, 98] on div "[GEOGRAPHIC_DATA]" at bounding box center [1059, 101] width 148 height 23
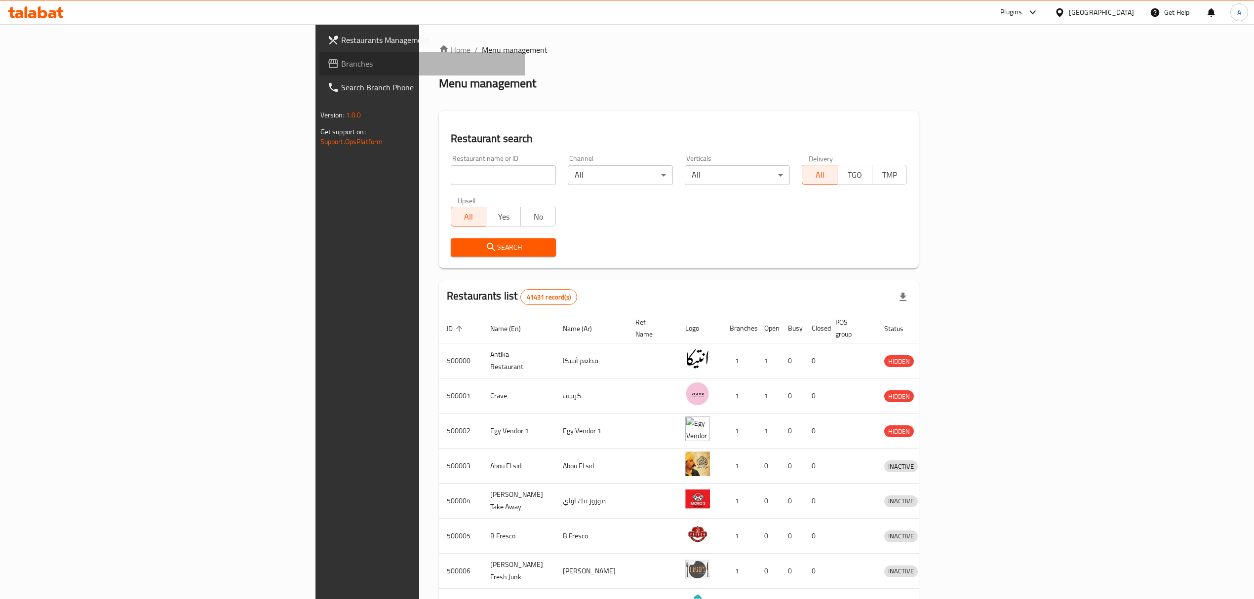
click at [341, 61] on span "Branches" at bounding box center [429, 64] width 176 height 12
